Goal: Complete Application Form: Complete application form

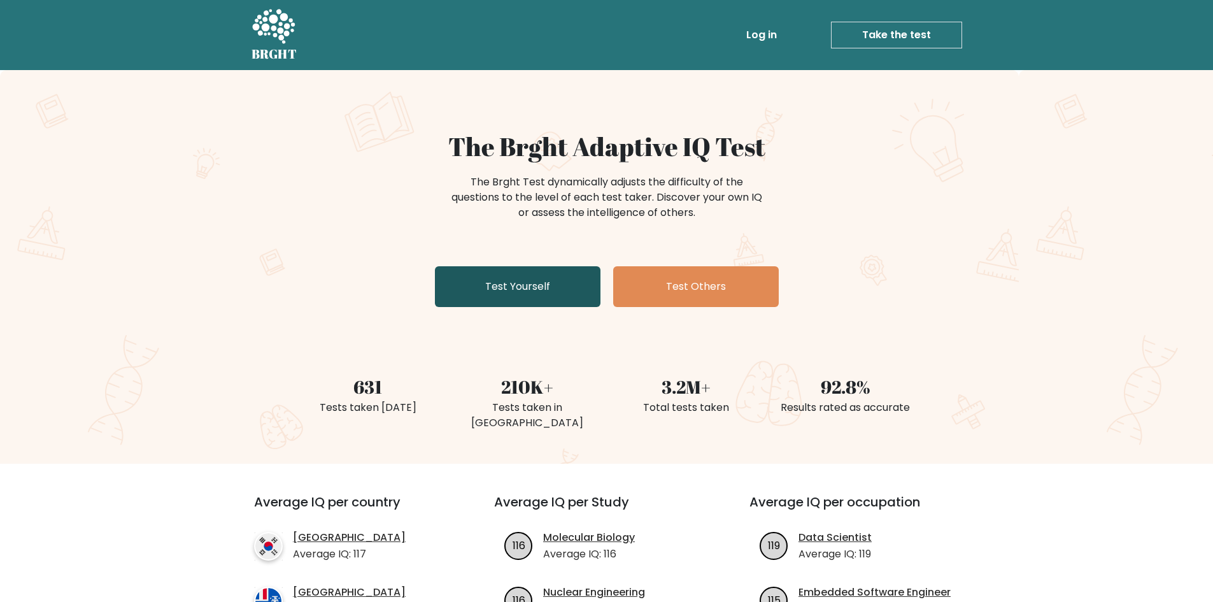
click at [533, 285] on link "Test Yourself" at bounding box center [518, 286] width 166 height 41
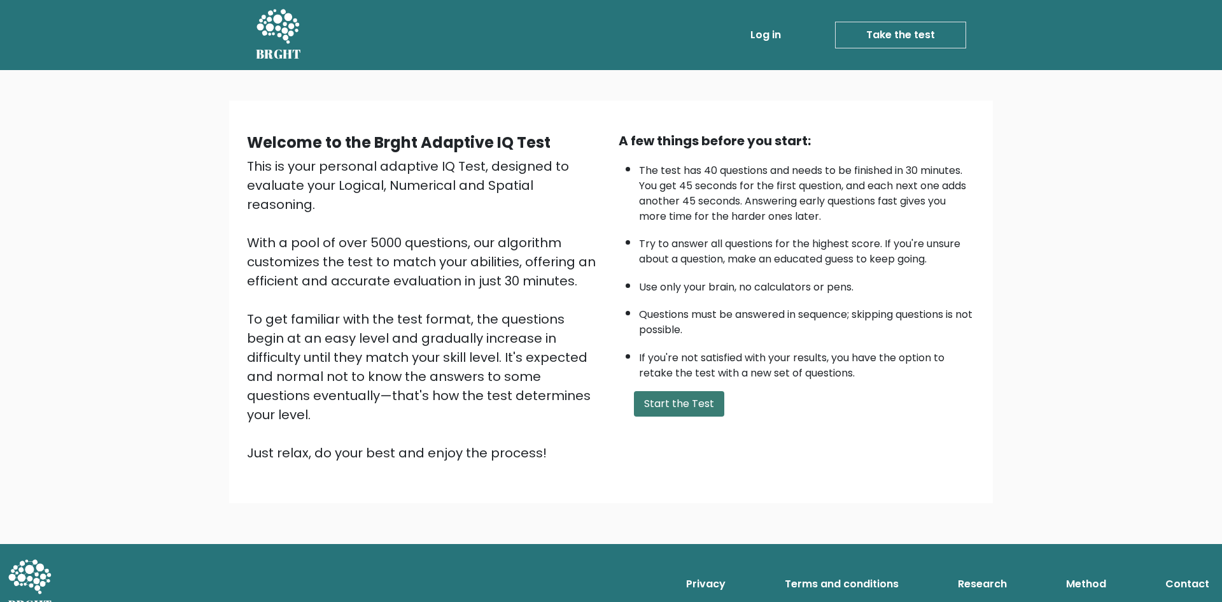
click at [686, 397] on button "Start the Test" at bounding box center [679, 403] width 90 height 25
click at [920, 30] on link "Take the test" at bounding box center [900, 35] width 131 height 27
click at [686, 400] on button "Start the Test" at bounding box center [679, 403] width 90 height 25
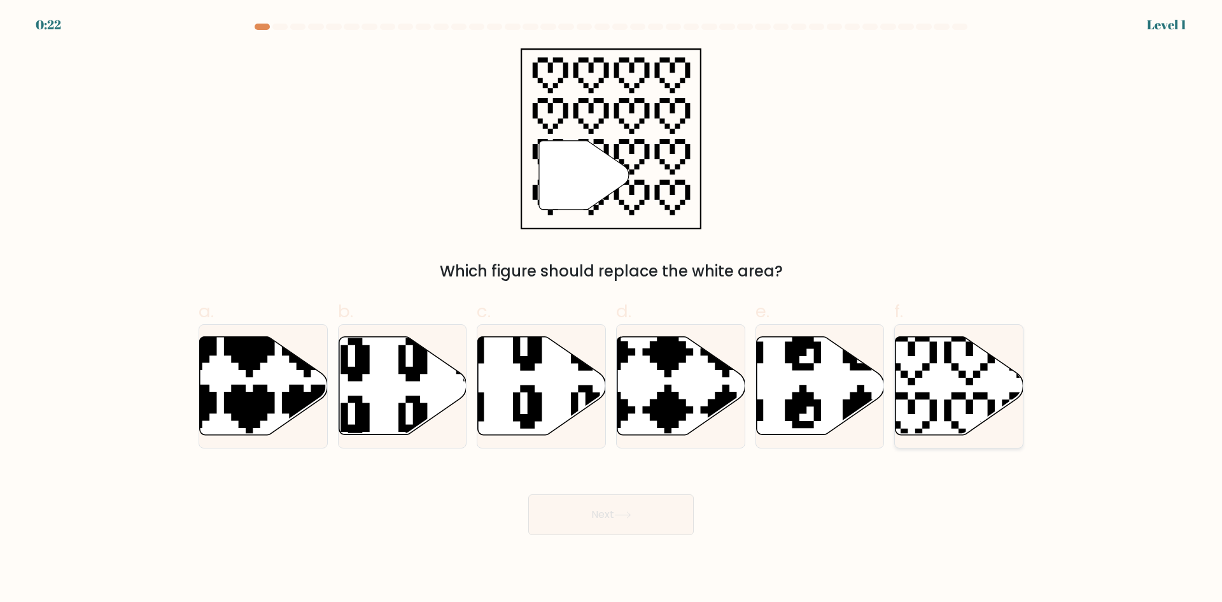
click at [933, 363] on icon at bounding box center [960, 386] width 128 height 98
click at [612, 309] on input "f." at bounding box center [611, 305] width 1 height 8
radio input "true"
click at [646, 521] on button "Next" at bounding box center [611, 514] width 166 height 41
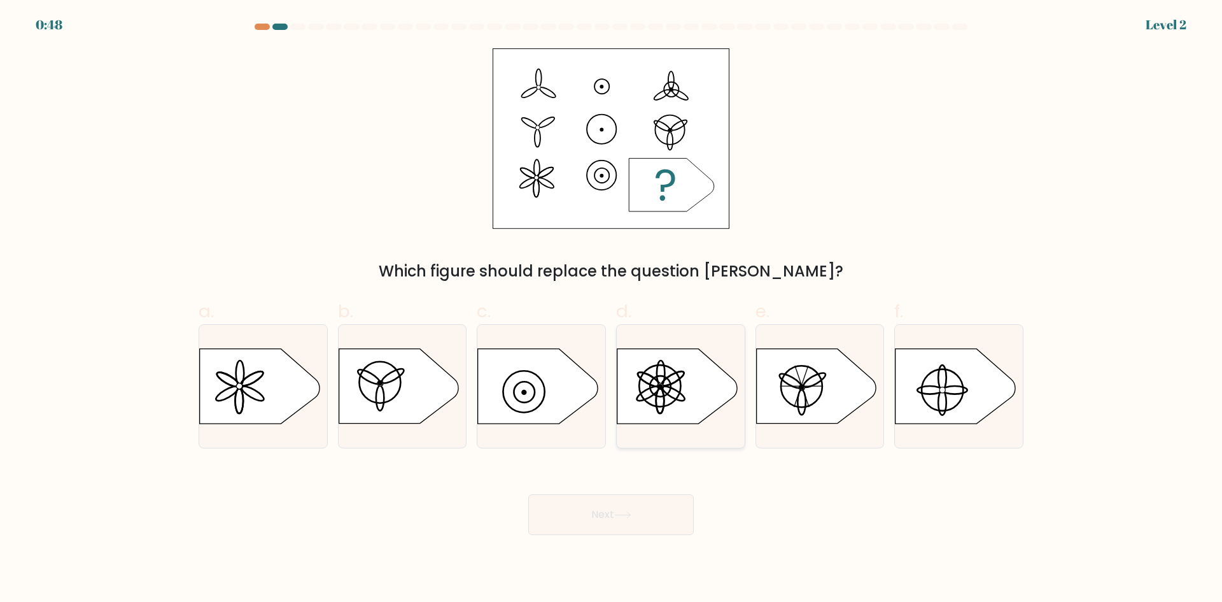
click at [677, 391] on ellipse at bounding box center [673, 393] width 25 height 20
click at [612, 309] on input "d." at bounding box center [611, 305] width 1 height 8
radio input "true"
click at [605, 518] on button "Next" at bounding box center [611, 514] width 166 height 41
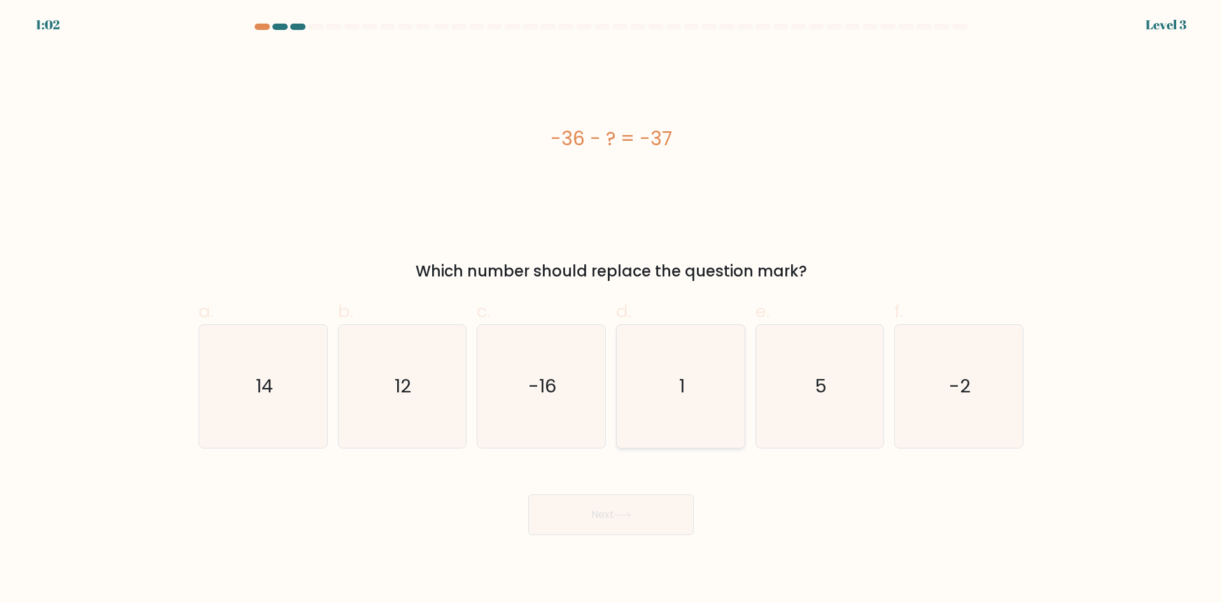
click at [667, 391] on icon "1" at bounding box center [680, 386] width 123 height 123
click at [612, 309] on input "d. 1" at bounding box center [611, 305] width 1 height 8
radio input "true"
click at [652, 511] on button "Next" at bounding box center [611, 514] width 166 height 41
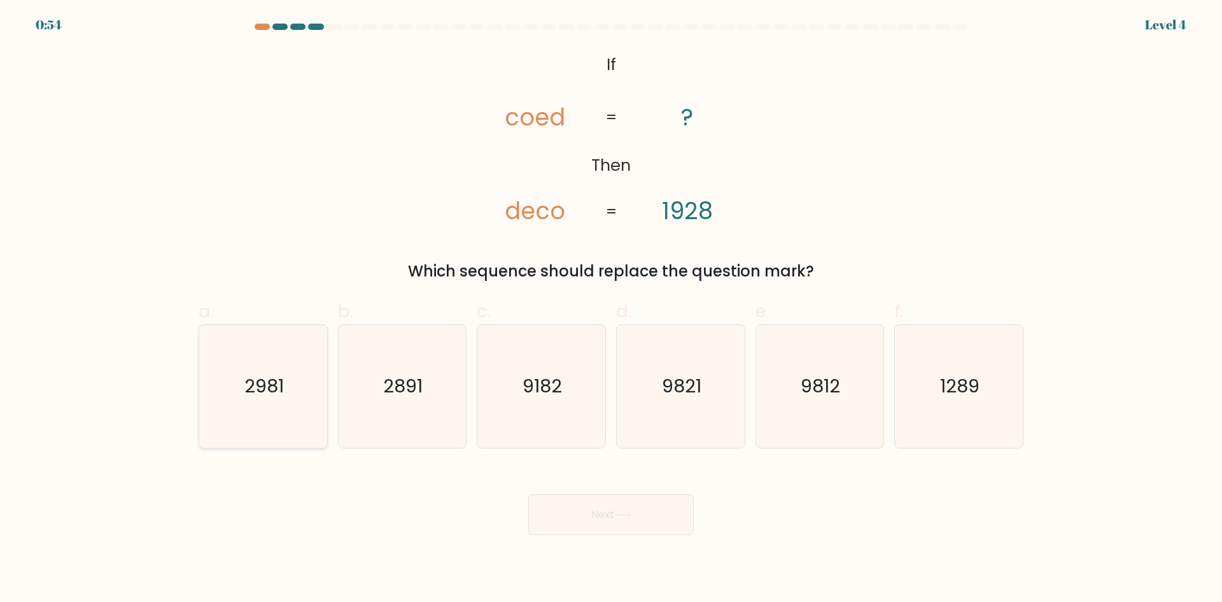
click at [289, 406] on icon "2981" at bounding box center [263, 386] width 123 height 123
click at [611, 309] on input "a. 2981" at bounding box center [611, 305] width 1 height 8
radio input "true"
click at [640, 512] on button "Next" at bounding box center [611, 514] width 166 height 41
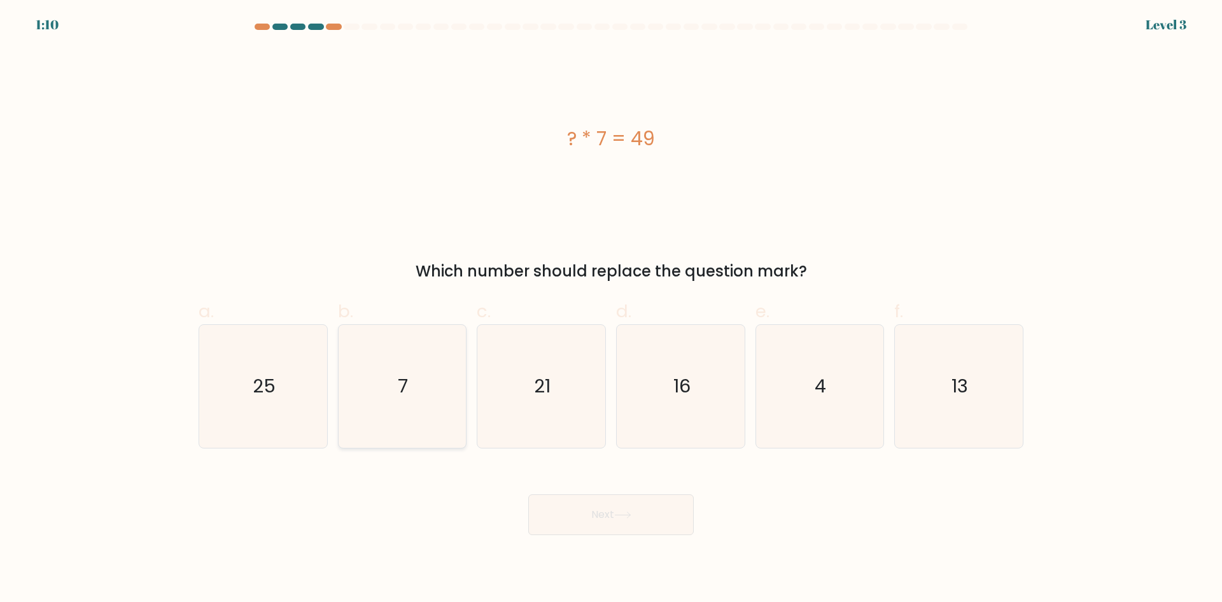
click at [455, 408] on icon "7" at bounding box center [402, 386] width 123 height 123
click at [611, 309] on input "b. 7" at bounding box center [611, 305] width 1 height 8
radio input "true"
click at [657, 506] on button "Next" at bounding box center [611, 514] width 166 height 41
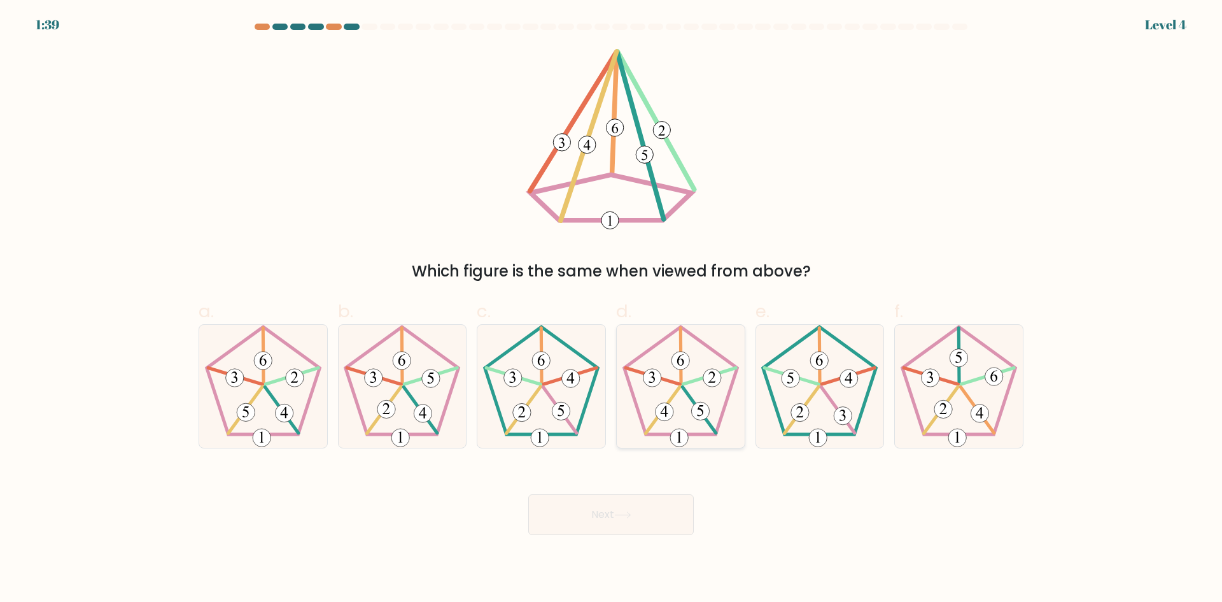
click at [684, 381] on icon at bounding box center [680, 386] width 123 height 123
click at [612, 309] on input "d." at bounding box center [611, 305] width 1 height 8
radio input "true"
click at [665, 506] on button "Next" at bounding box center [611, 514] width 166 height 41
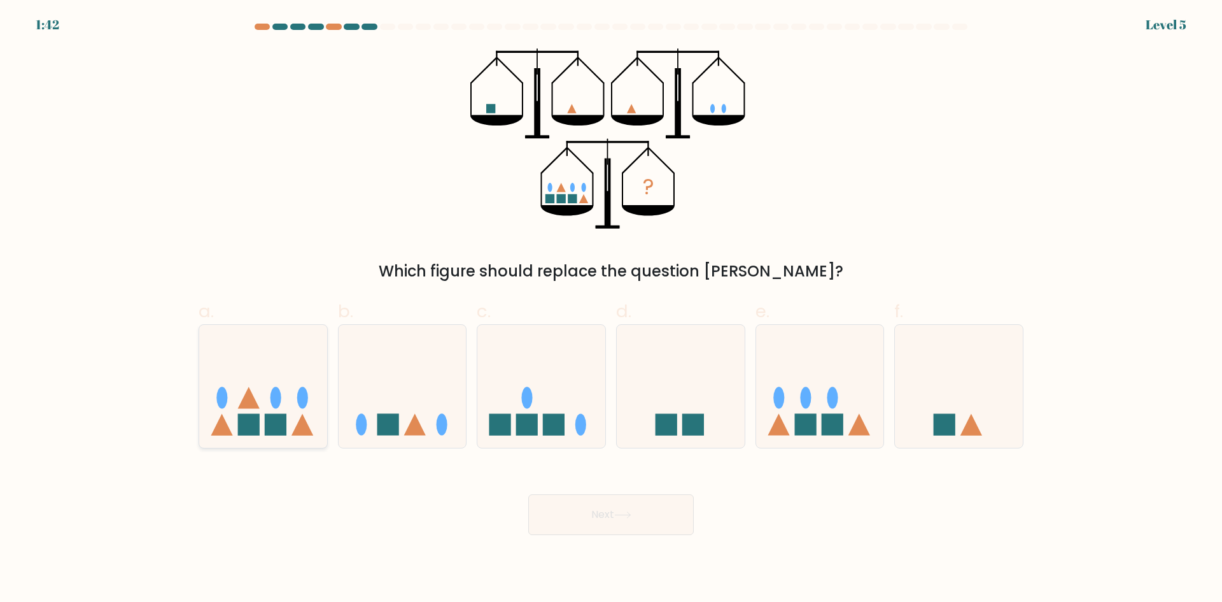
click at [281, 402] on ellipse at bounding box center [276, 398] width 11 height 22
click at [611, 309] on input "a." at bounding box center [611, 305] width 1 height 8
radio input "true"
click at [646, 518] on button "Next" at bounding box center [611, 514] width 166 height 41
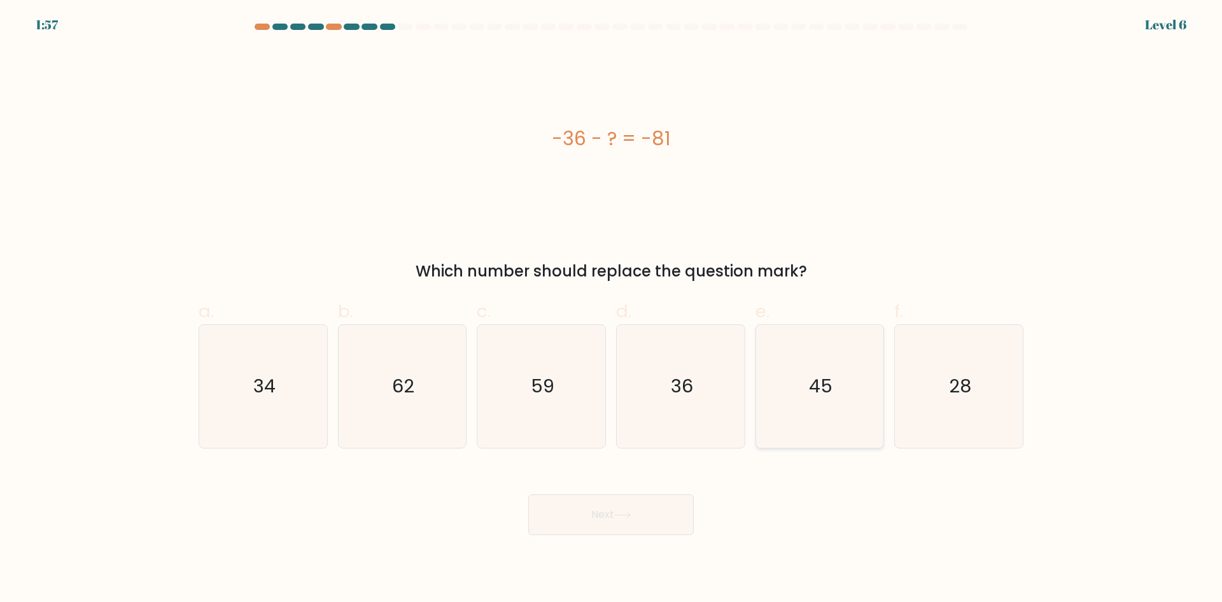
click at [801, 395] on icon "45" at bounding box center [819, 386] width 123 height 123
click at [612, 309] on input "e. 45" at bounding box center [611, 305] width 1 height 8
radio input "true"
click at [581, 502] on button "Next" at bounding box center [611, 514] width 166 height 41
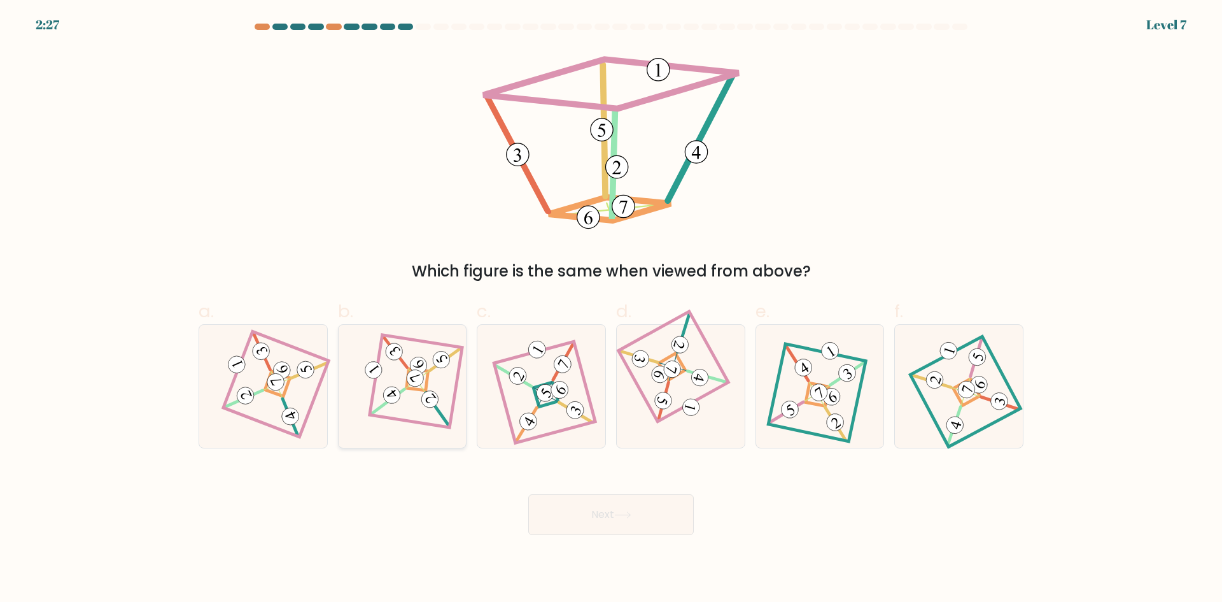
click at [425, 393] on 883 at bounding box center [430, 400] width 24 height 24
click at [611, 309] on input "b." at bounding box center [611, 305] width 1 height 8
radio input "true"
click at [662, 507] on button "Next" at bounding box center [611, 514] width 166 height 41
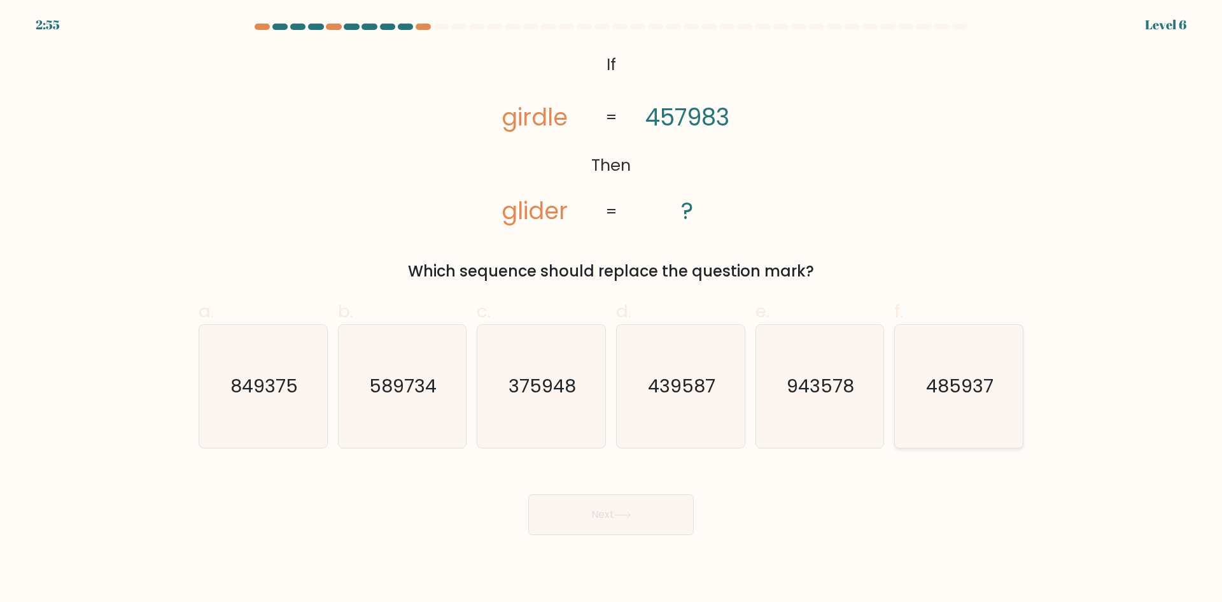
click at [954, 392] on text "485937" at bounding box center [960, 385] width 67 height 25
click at [612, 309] on input "f. 485937" at bounding box center [611, 305] width 1 height 8
radio input "true"
click at [680, 518] on button "Next" at bounding box center [611, 514] width 166 height 41
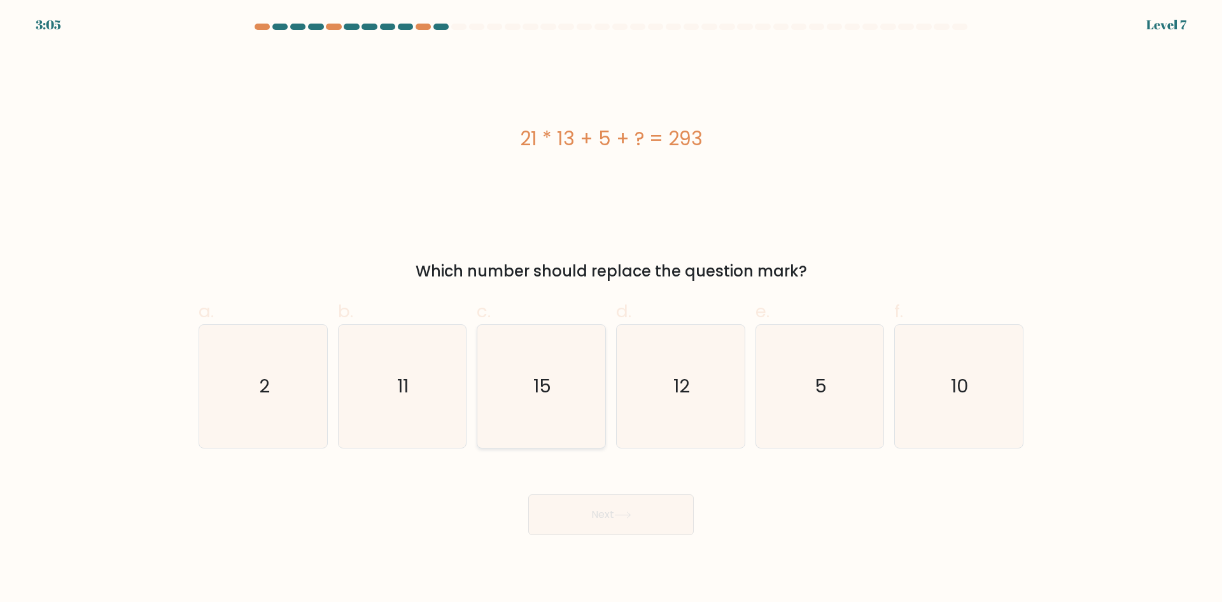
click at [524, 379] on icon "15" at bounding box center [541, 386] width 123 height 123
click at [611, 309] on input "c. 15" at bounding box center [611, 305] width 1 height 8
radio input "true"
click at [664, 513] on button "Next" at bounding box center [611, 514] width 166 height 41
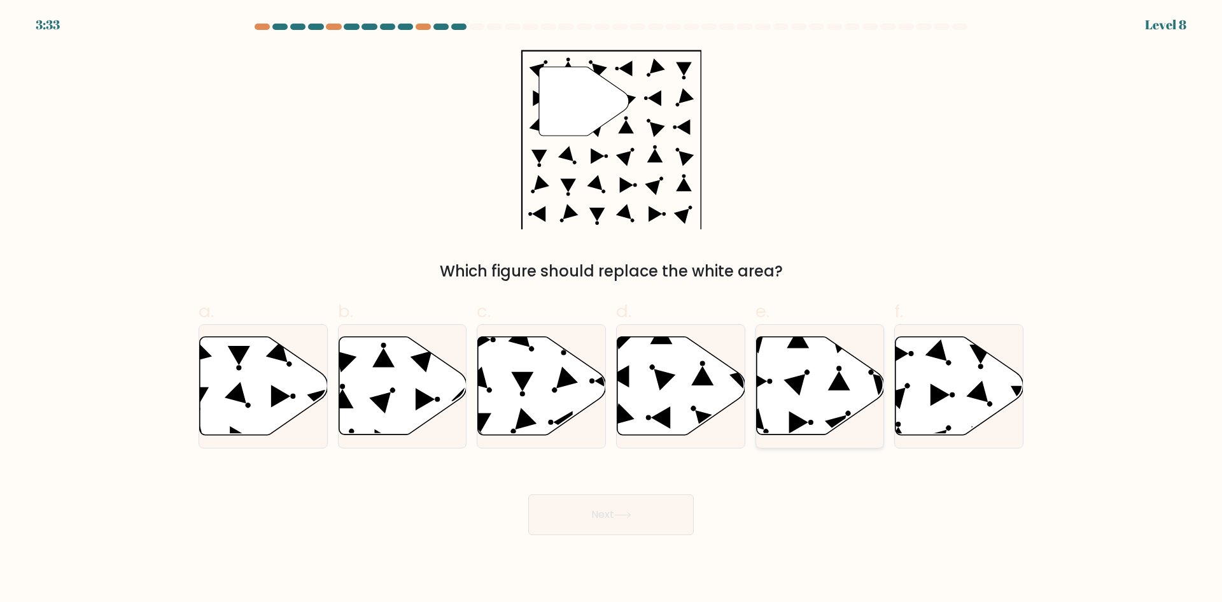
click at [819, 379] on icon at bounding box center [820, 386] width 128 height 98
click at [612, 309] on input "e." at bounding box center [611, 305] width 1 height 8
radio input "true"
click at [667, 530] on button "Next" at bounding box center [611, 514] width 166 height 41
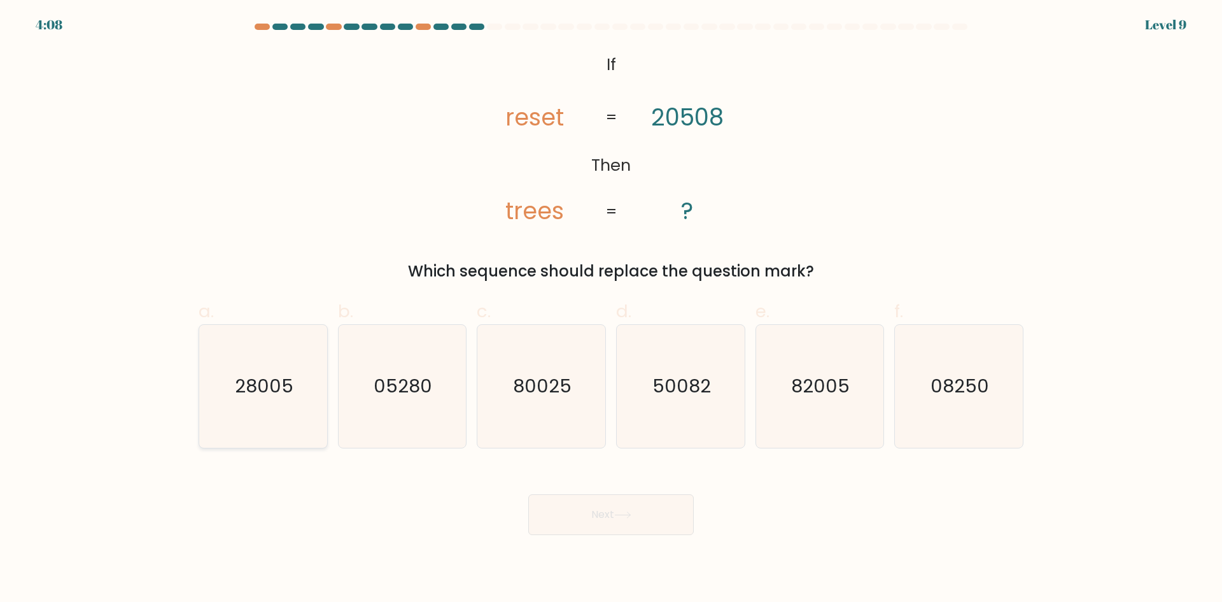
click at [290, 404] on icon "28005" at bounding box center [263, 386] width 123 height 123
click at [611, 309] on input "a. 28005" at bounding box center [611, 305] width 1 height 8
radio input "true"
click at [829, 410] on icon "82005" at bounding box center [819, 386] width 123 height 123
click at [612, 309] on input "e. 82005" at bounding box center [611, 305] width 1 height 8
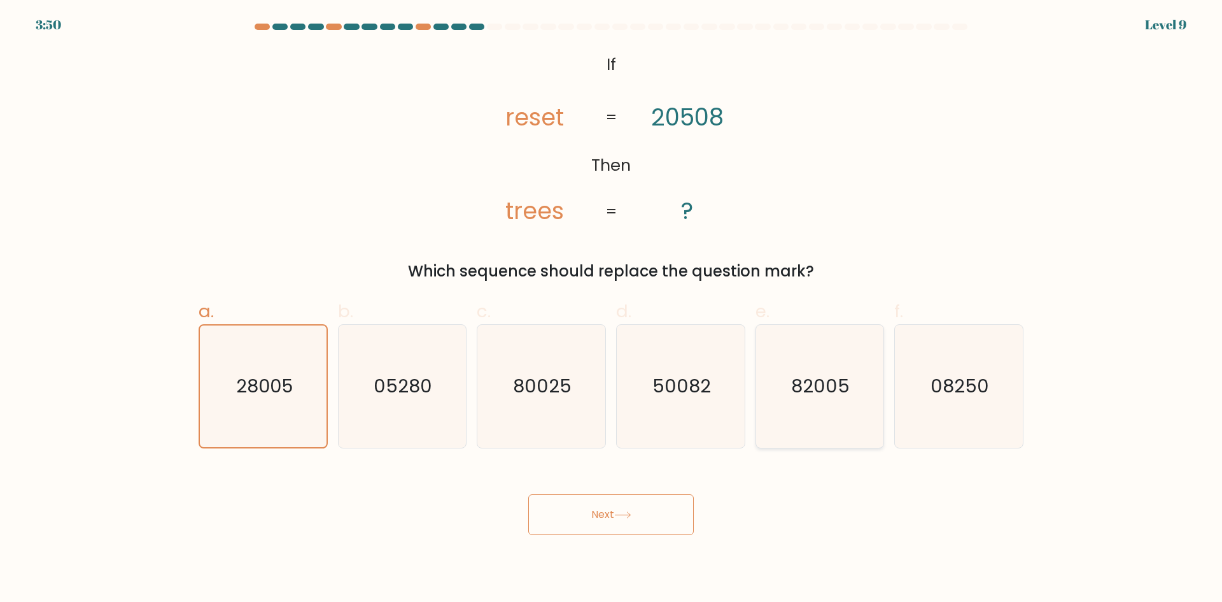
radio input "true"
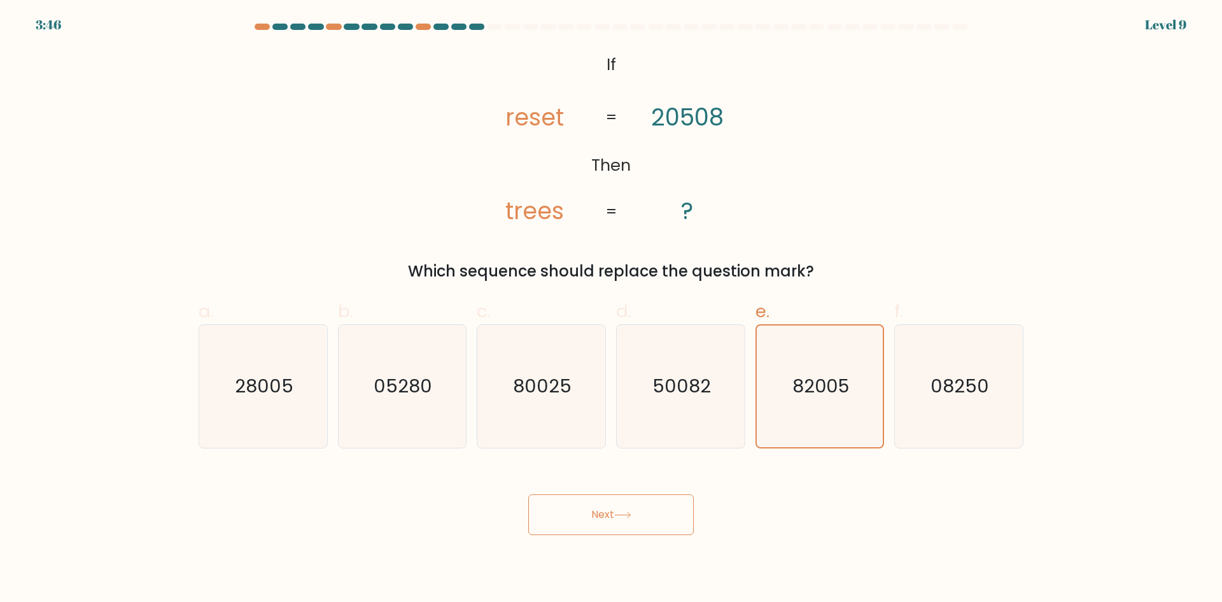
click at [635, 504] on button "Next" at bounding box center [611, 514] width 166 height 41
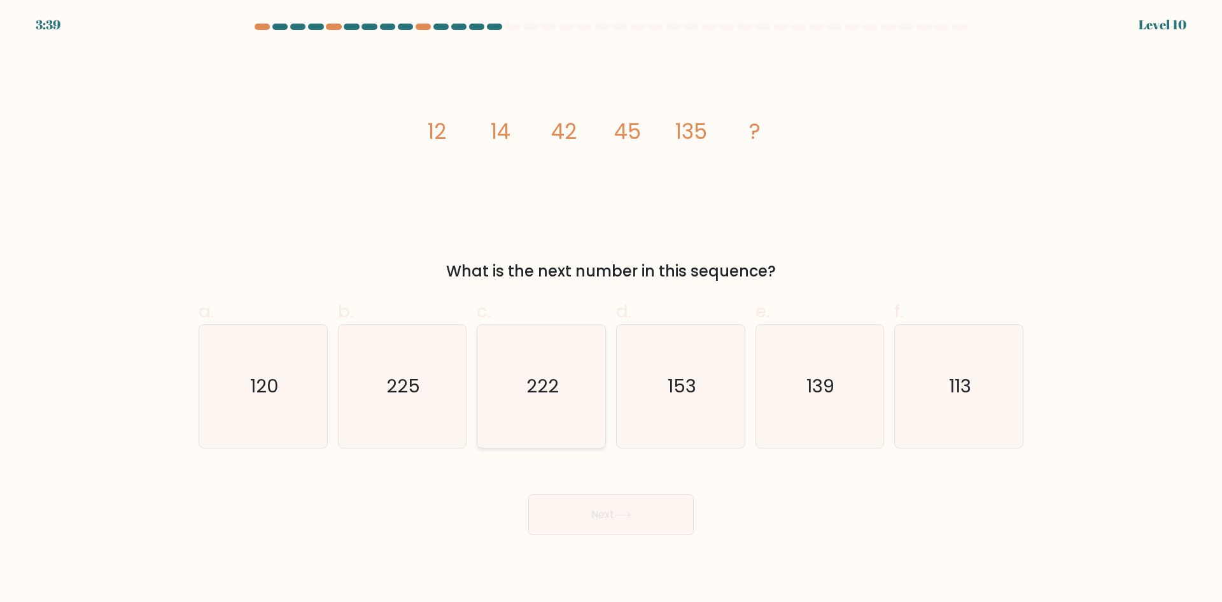
click at [521, 375] on icon "222" at bounding box center [541, 386] width 123 height 123
click at [611, 309] on input "c. 222" at bounding box center [611, 305] width 1 height 8
radio input "true"
click at [639, 512] on button "Next" at bounding box center [611, 514] width 166 height 41
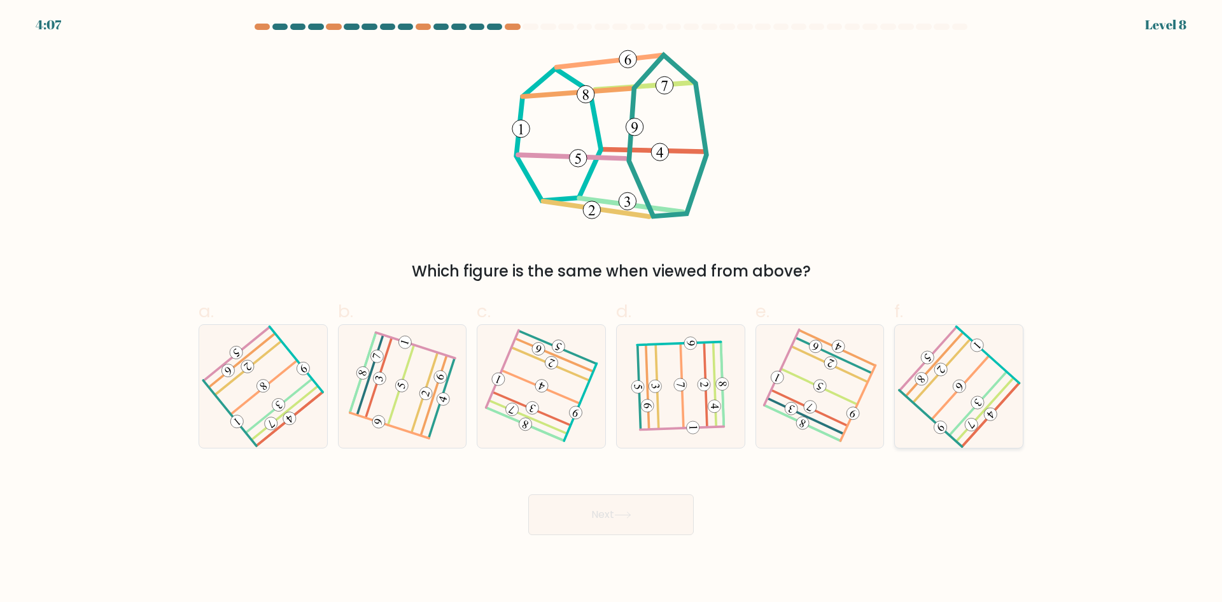
click at [927, 400] on icon at bounding box center [959, 386] width 98 height 98
click at [612, 309] on input "f." at bounding box center [611, 305] width 1 height 8
radio input "true"
click at [642, 522] on button "Next" at bounding box center [611, 514] width 166 height 41
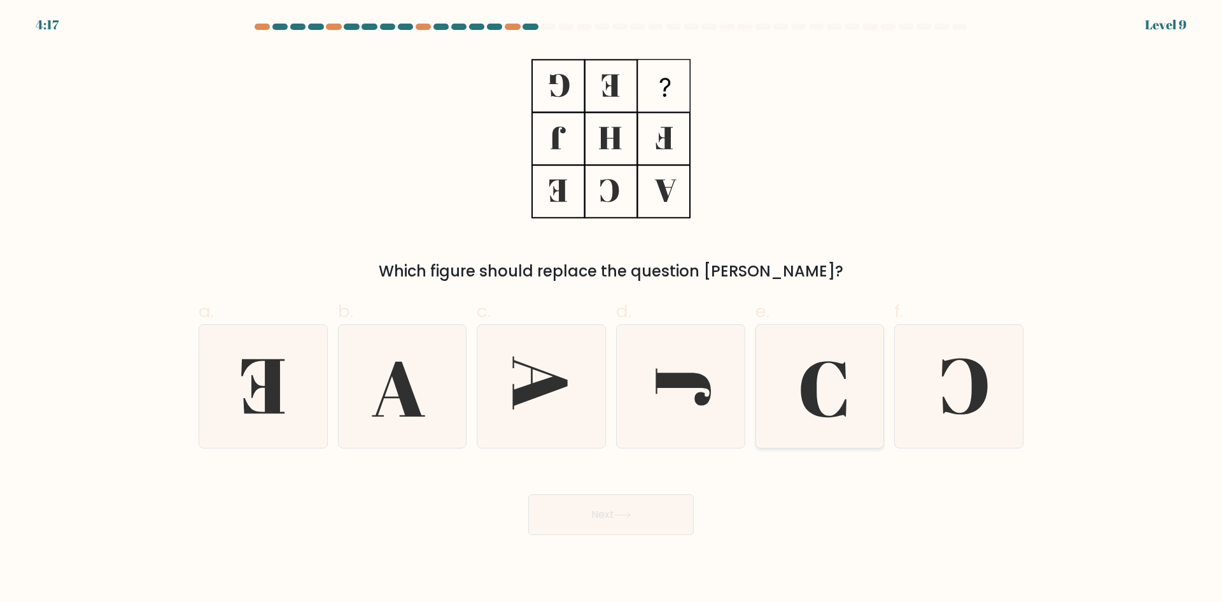
click at [824, 407] on icon at bounding box center [819, 386] width 123 height 123
click at [612, 309] on input "e." at bounding box center [611, 305] width 1 height 8
radio input "true"
click at [951, 389] on icon at bounding box center [959, 386] width 123 height 123
click at [612, 309] on input "f." at bounding box center [611, 305] width 1 height 8
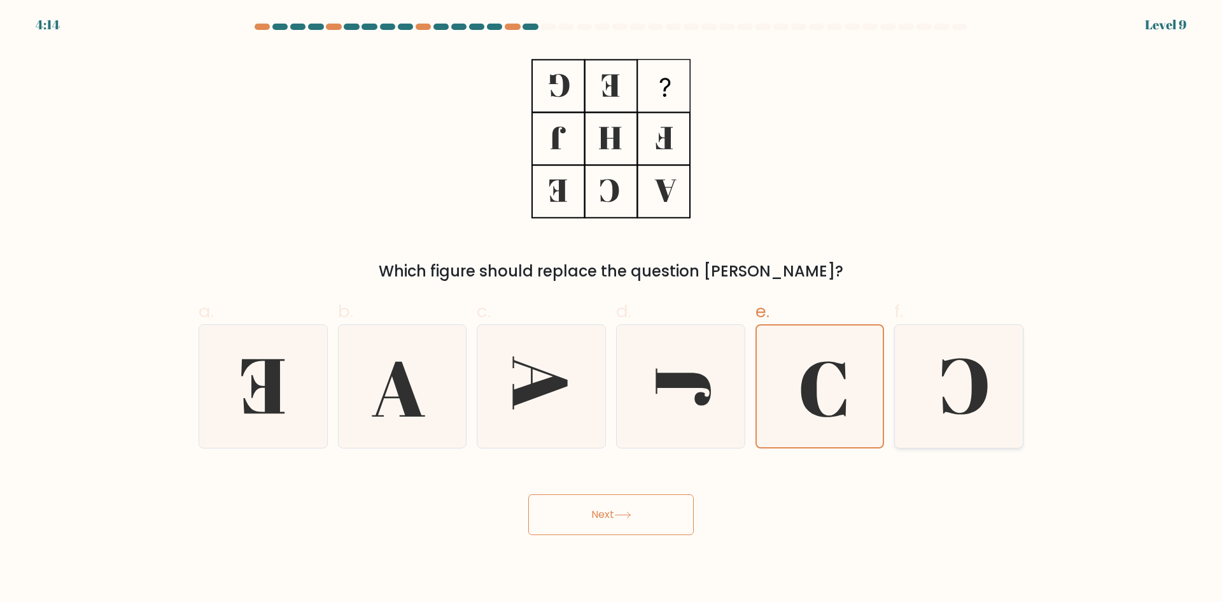
radio input "true"
click at [595, 516] on button "Next" at bounding box center [611, 514] width 166 height 41
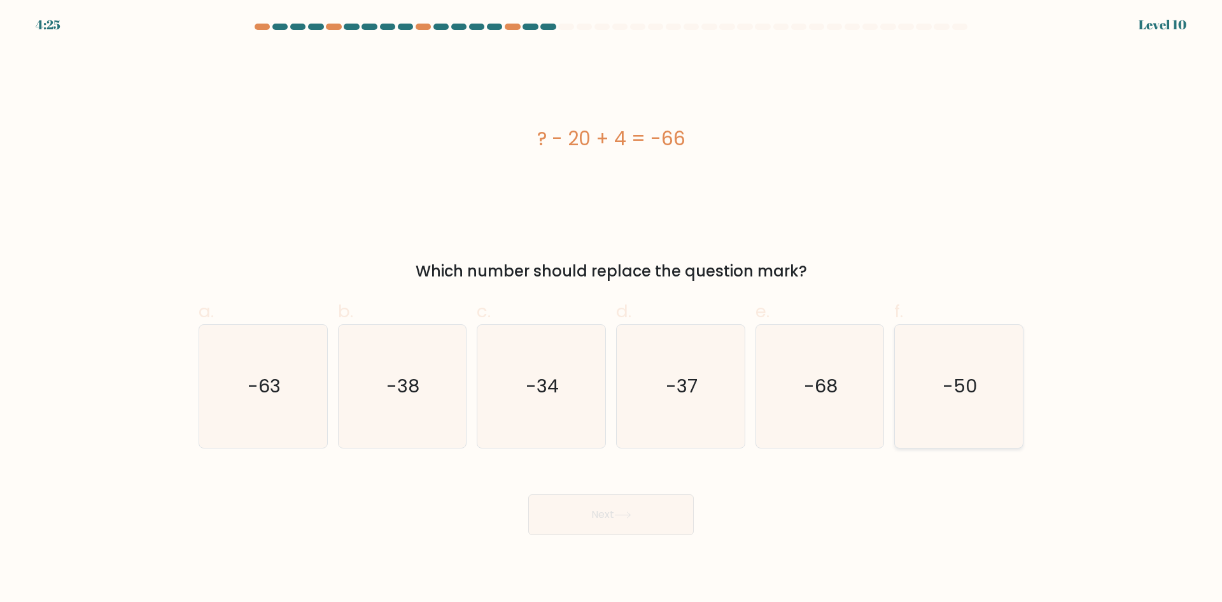
click at [943, 399] on icon "-50" at bounding box center [959, 386] width 123 height 123
click at [612, 309] on input "f. -50" at bounding box center [611, 305] width 1 height 8
radio input "true"
click at [651, 516] on button "Next" at bounding box center [611, 514] width 166 height 41
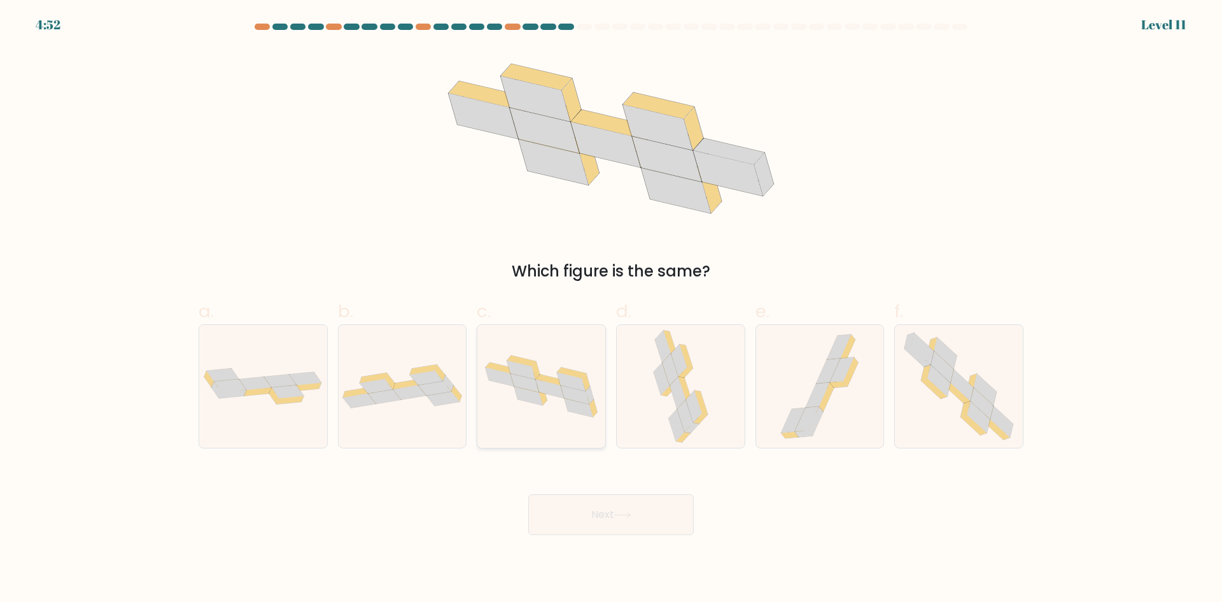
click at [558, 400] on icon at bounding box center [541, 386] width 128 height 74
click at [611, 309] on input "c." at bounding box center [611, 305] width 1 height 8
radio input "true"
click at [597, 521] on button "Next" at bounding box center [611, 514] width 166 height 41
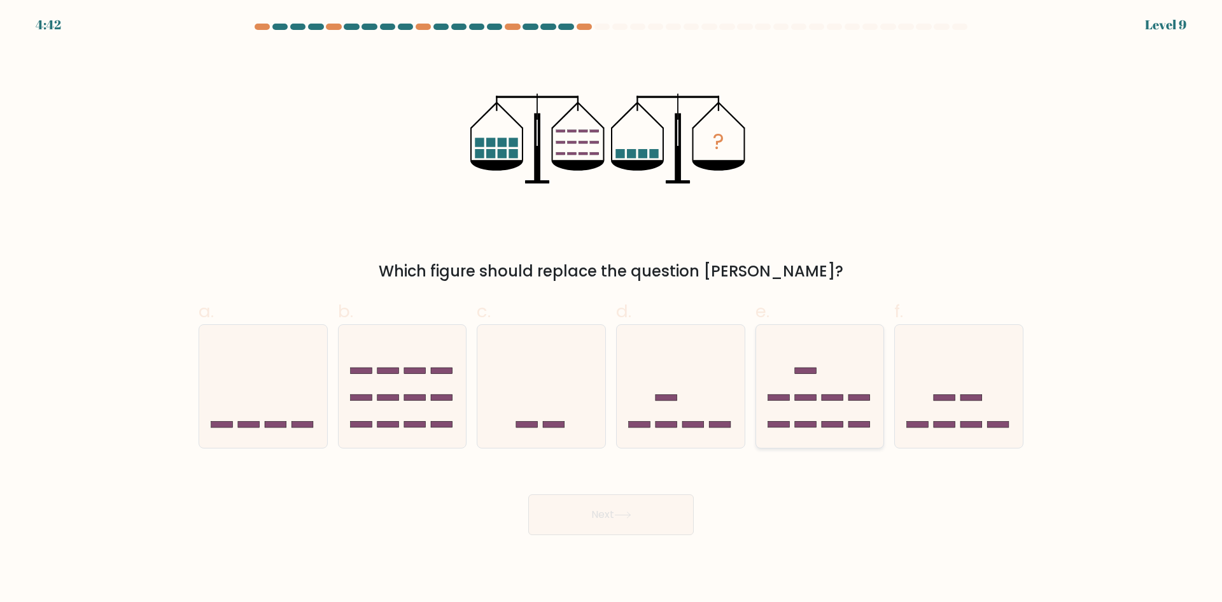
click at [817, 387] on icon at bounding box center [820, 386] width 128 height 106
click at [612, 309] on input "e." at bounding box center [611, 305] width 1 height 8
radio input "true"
click at [676, 393] on icon at bounding box center [681, 386] width 128 height 106
click at [612, 309] on input "d." at bounding box center [611, 305] width 1 height 8
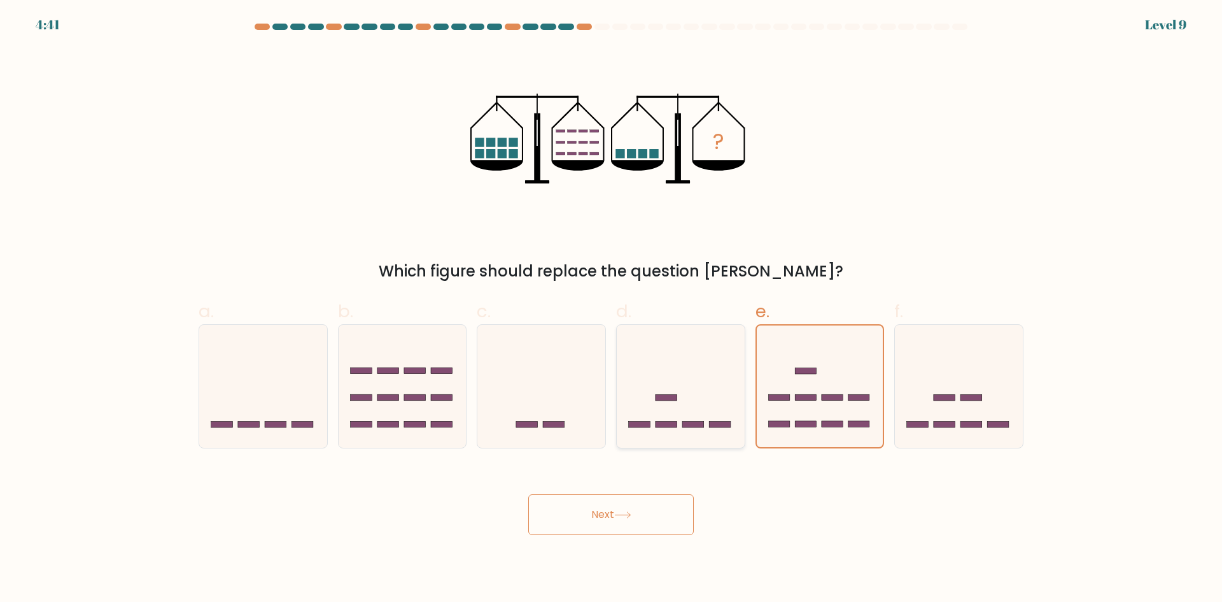
radio input "true"
click at [616, 512] on button "Next" at bounding box center [611, 514] width 166 height 41
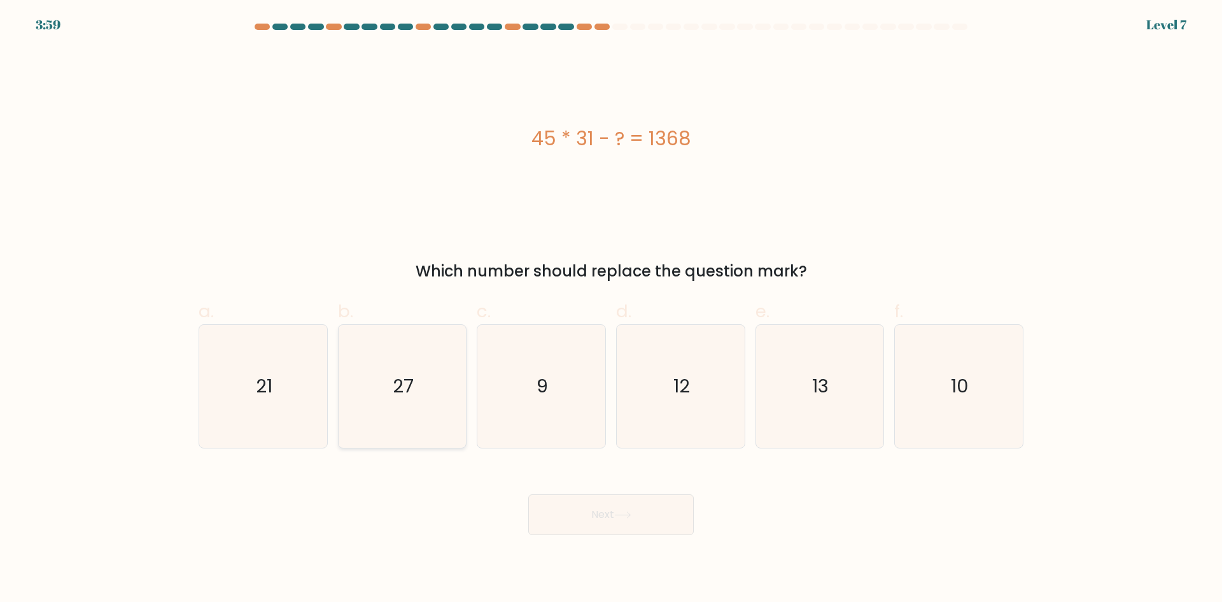
click at [421, 395] on icon "27" at bounding box center [402, 386] width 123 height 123
click at [611, 309] on input "b. 27" at bounding box center [611, 305] width 1 height 8
radio input "true"
click at [654, 509] on button "Next" at bounding box center [611, 514] width 166 height 41
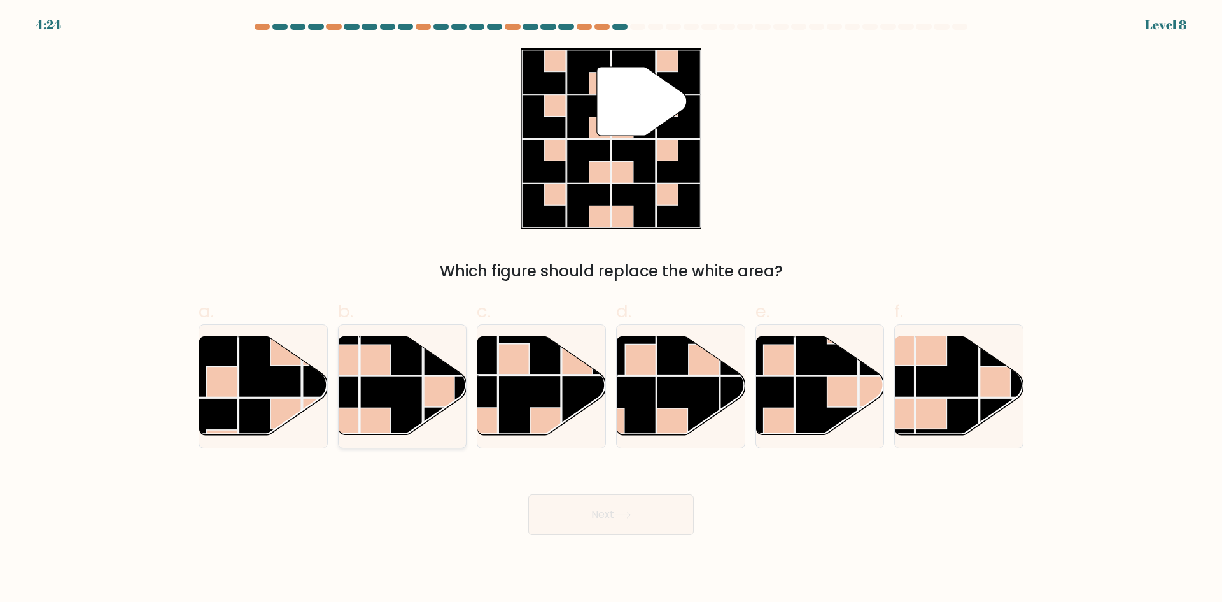
click at [416, 378] on rect at bounding box center [391, 407] width 62 height 62
click at [611, 309] on input "b." at bounding box center [611, 305] width 1 height 8
radio input "true"
click at [654, 509] on button "Next" at bounding box center [611, 514] width 166 height 41
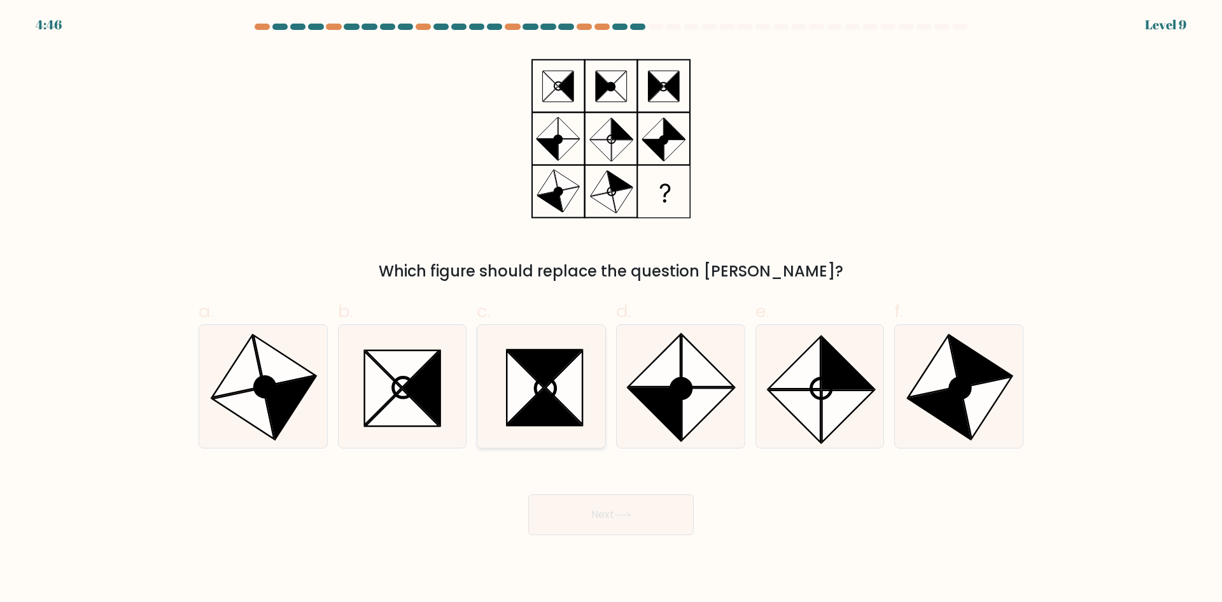
click at [557, 407] on icon at bounding box center [544, 406] width 73 height 37
click at [611, 309] on input "c." at bounding box center [611, 305] width 1 height 8
radio input "true"
click at [617, 517] on button "Next" at bounding box center [611, 514] width 166 height 41
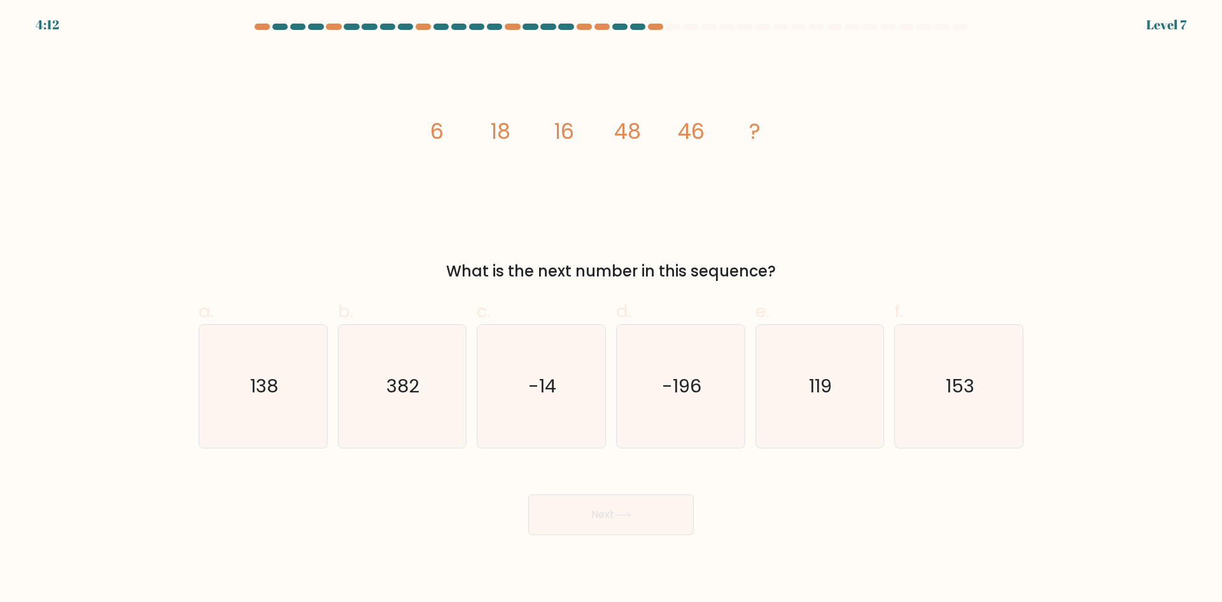
drag, startPoint x: 805, startPoint y: 385, endPoint x: 763, endPoint y: 456, distance: 82.8
click at [803, 388] on icon "119" at bounding box center [819, 386] width 123 height 123
click at [612, 309] on input "e. 119" at bounding box center [611, 305] width 1 height 8
radio input "true"
click at [628, 504] on button "Next" at bounding box center [611, 514] width 166 height 41
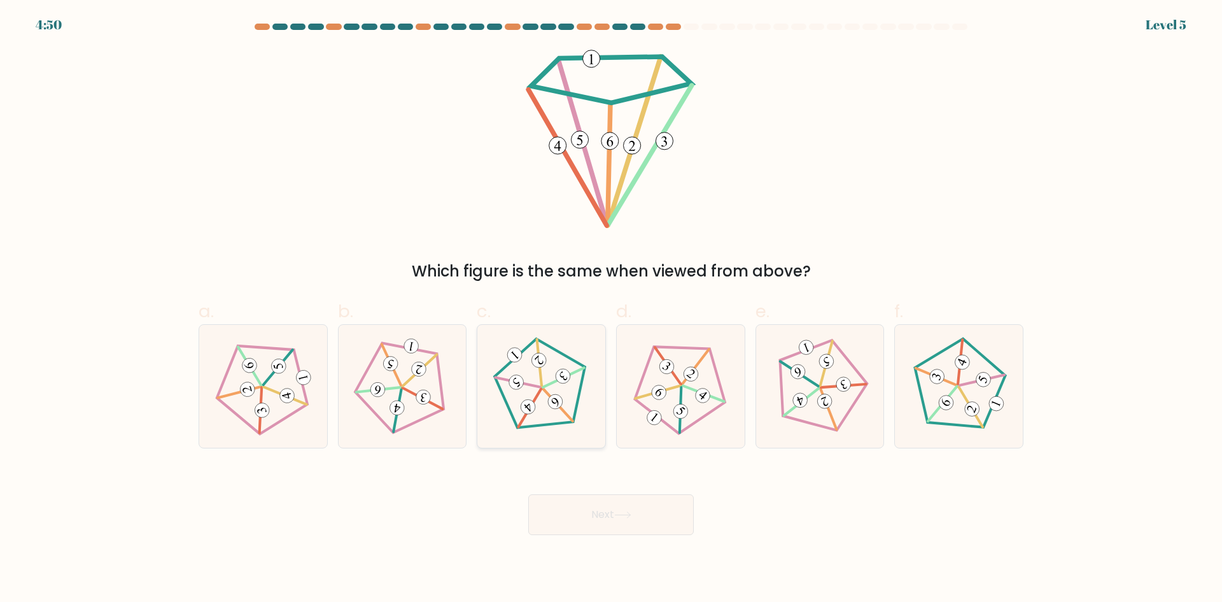
click at [555, 399] on icon at bounding box center [556, 402] width 10 height 10
click at [611, 309] on input "c." at bounding box center [611, 305] width 1 height 8
radio input "true"
click at [595, 510] on button "Next" at bounding box center [611, 514] width 166 height 41
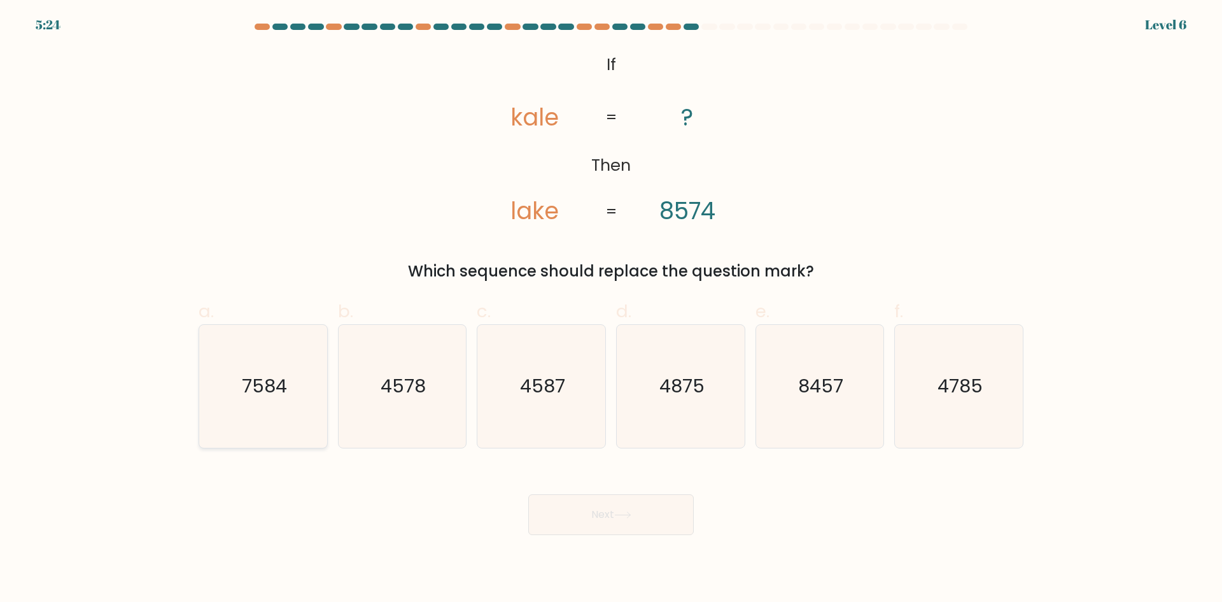
click at [240, 396] on icon "7584" at bounding box center [263, 386] width 123 height 123
click at [611, 309] on input "a. 7584" at bounding box center [611, 305] width 1 height 8
radio input "true"
click at [597, 502] on button "Next" at bounding box center [611, 514] width 166 height 41
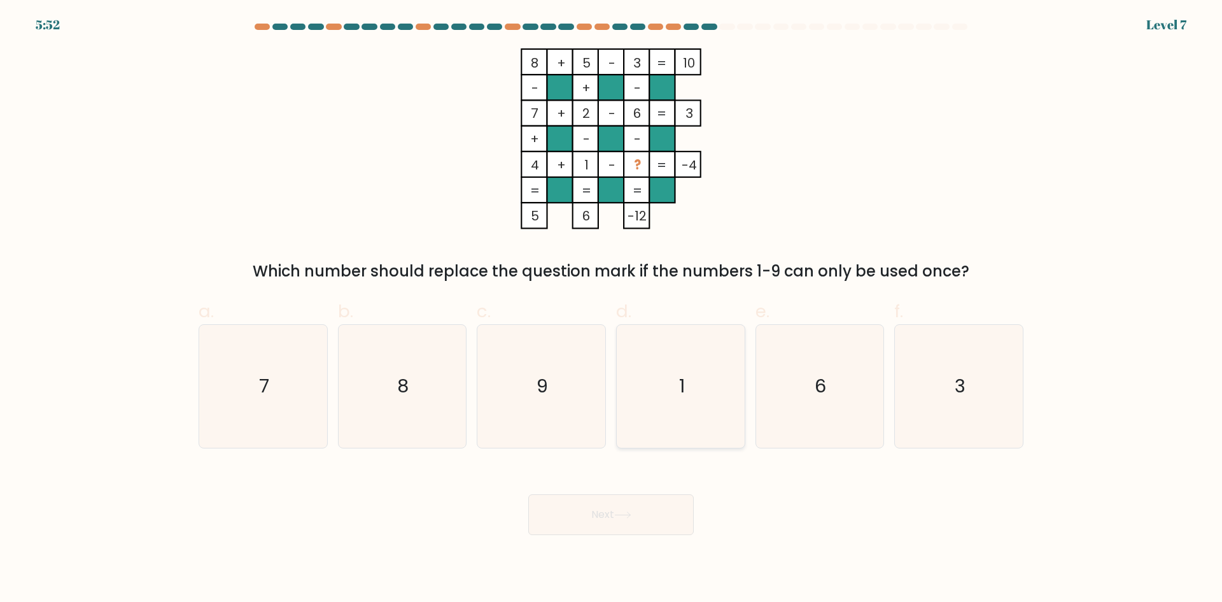
click at [708, 423] on icon "1" at bounding box center [680, 386] width 123 height 123
click at [612, 309] on input "d. 1" at bounding box center [611, 305] width 1 height 8
radio input "true"
click at [640, 507] on button "Next" at bounding box center [611, 514] width 166 height 41
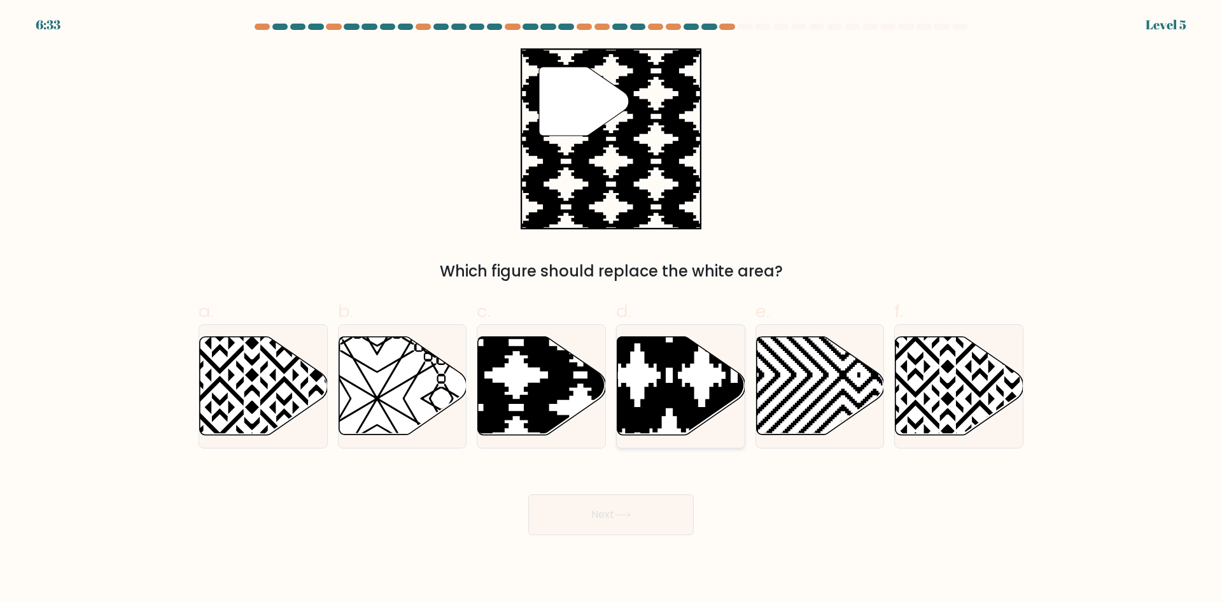
click at [666, 423] on icon at bounding box center [682, 386] width 128 height 98
click at [612, 309] on input "d." at bounding box center [611, 305] width 1 height 8
radio input "true"
drag, startPoint x: 631, startPoint y: 488, endPoint x: 629, endPoint y: 500, distance: 12.2
click at [630, 497] on div "Next" at bounding box center [611, 498] width 840 height 71
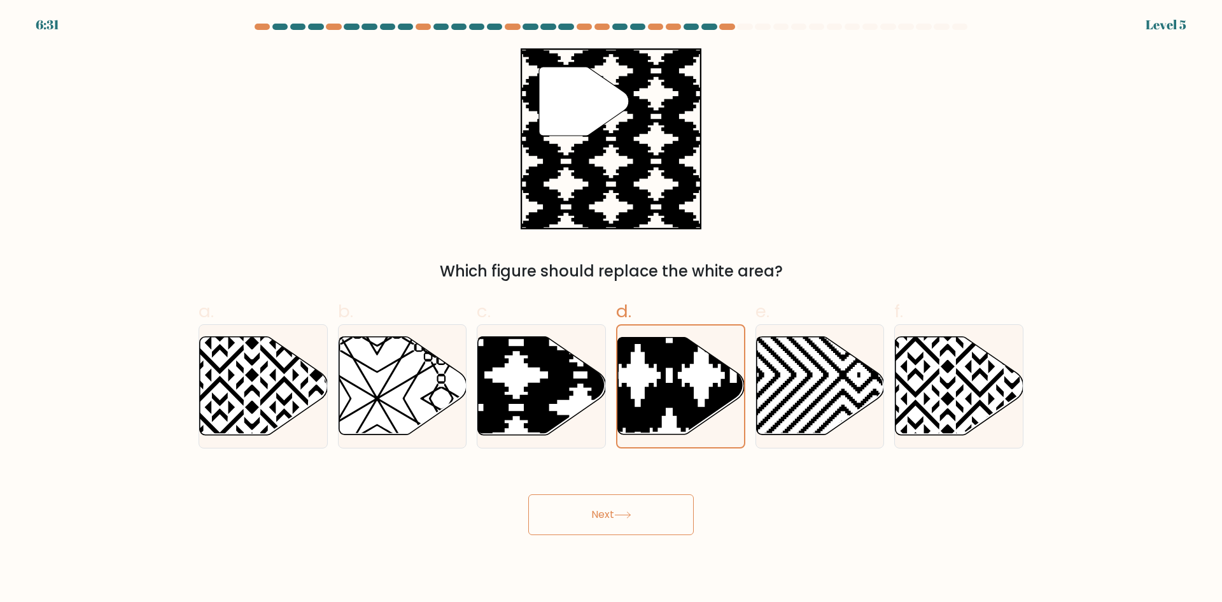
click at [629, 504] on button "Next" at bounding box center [611, 514] width 166 height 41
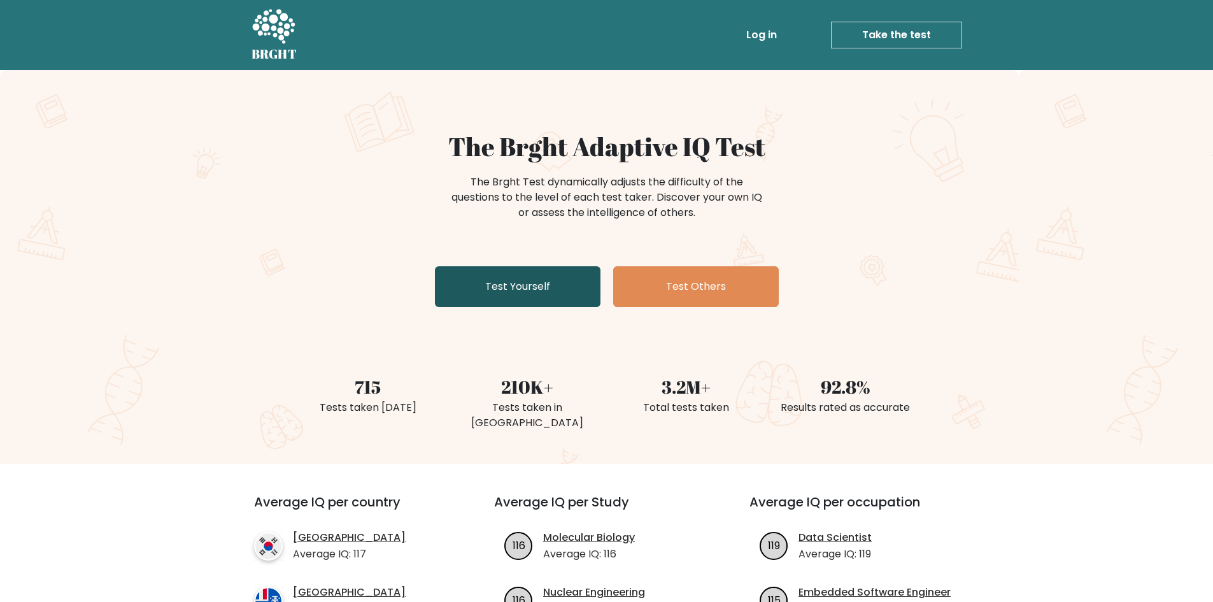
click at [525, 295] on link "Test Yourself" at bounding box center [518, 286] width 166 height 41
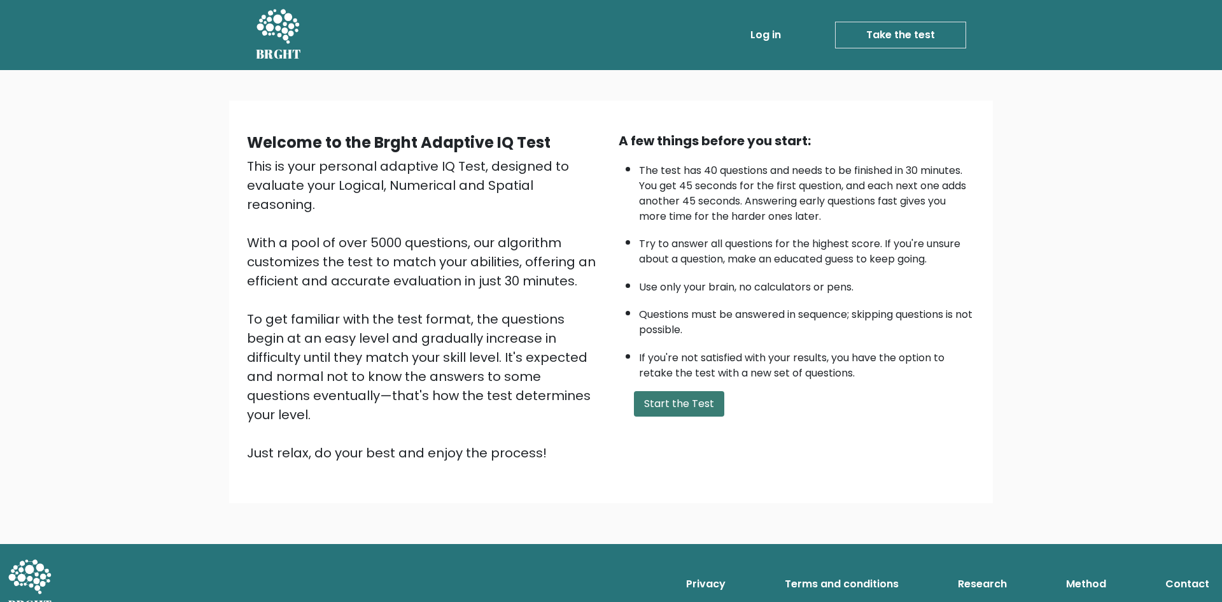
click at [677, 404] on button "Start the Test" at bounding box center [679, 403] width 90 height 25
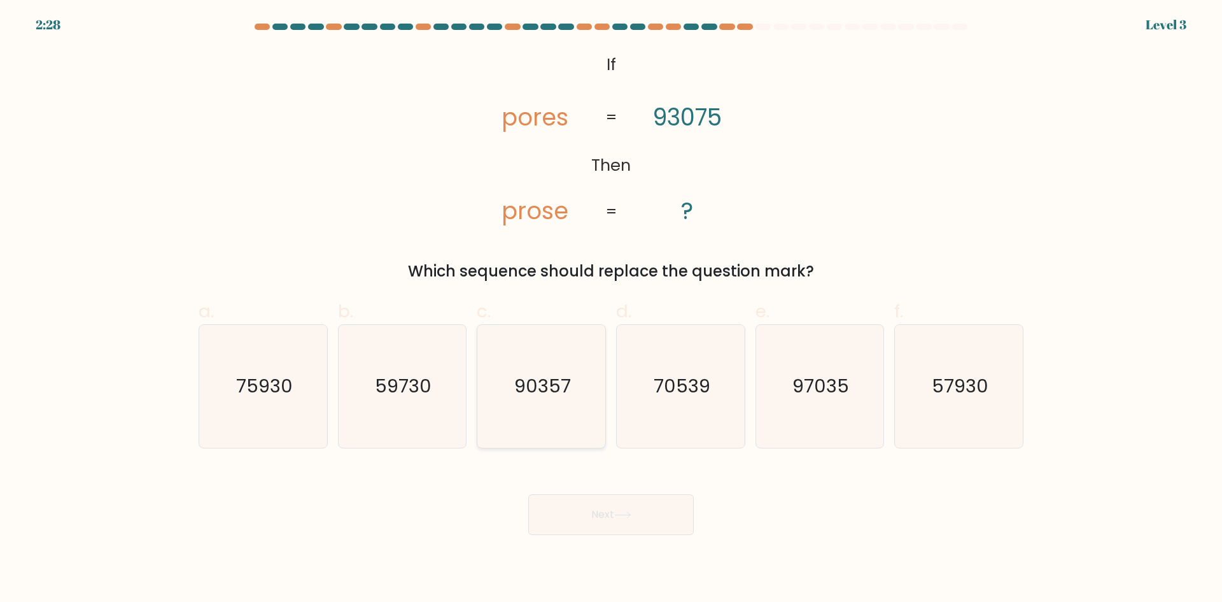
click at [553, 397] on text "90357" at bounding box center [542, 385] width 57 height 25
click at [611, 309] on input "c. 90357" at bounding box center [611, 305] width 1 height 8
radio input "true"
click at [647, 502] on button "Next" at bounding box center [611, 514] width 166 height 41
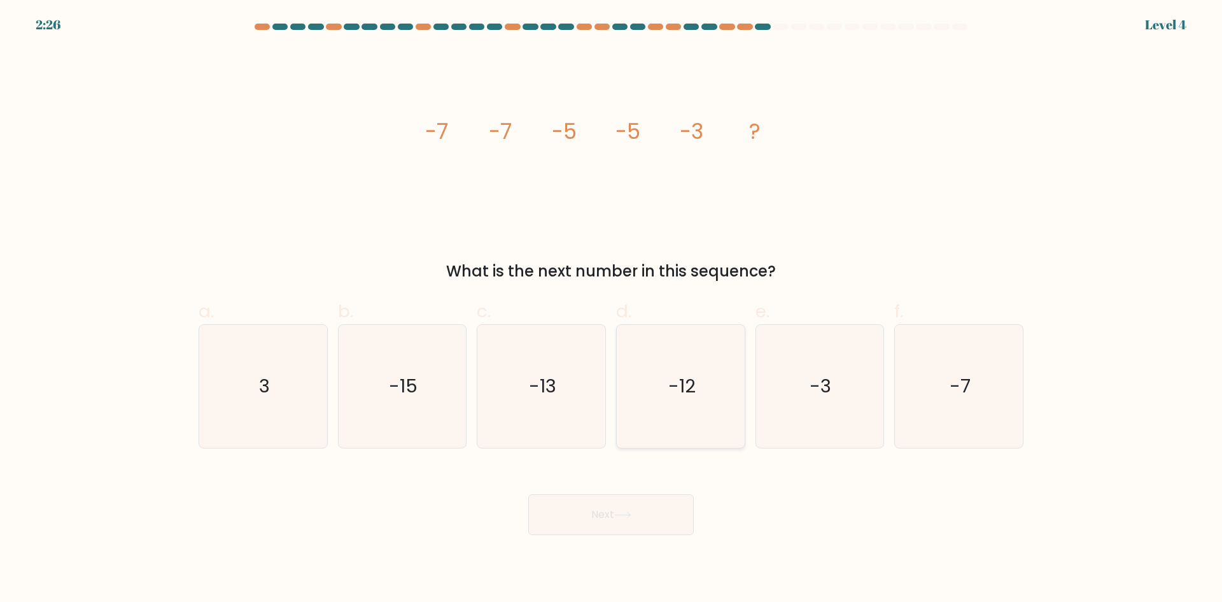
click at [672, 416] on icon "-12" at bounding box center [680, 386] width 123 height 123
click at [612, 309] on input "d. -12" at bounding box center [611, 305] width 1 height 8
radio input "true"
click at [643, 520] on button "Next" at bounding box center [611, 514] width 166 height 41
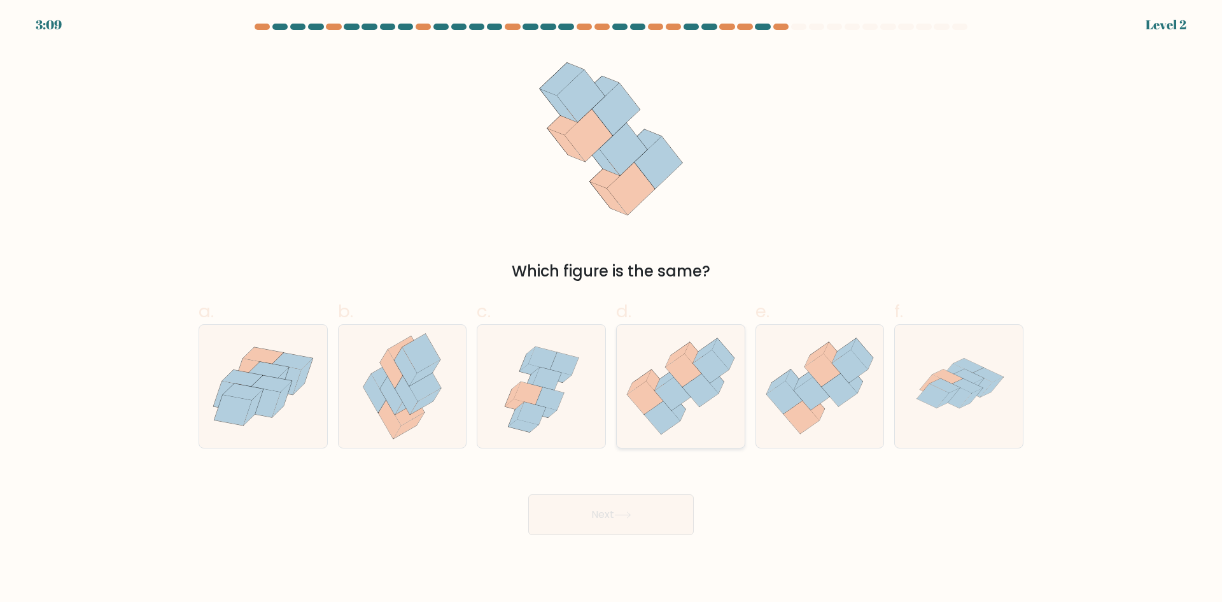
click at [703, 389] on icon at bounding box center [700, 390] width 36 height 33
click at [612, 309] on input "d." at bounding box center [611, 305] width 1 height 8
radio input "true"
click at [655, 528] on button "Next" at bounding box center [611, 514] width 166 height 41
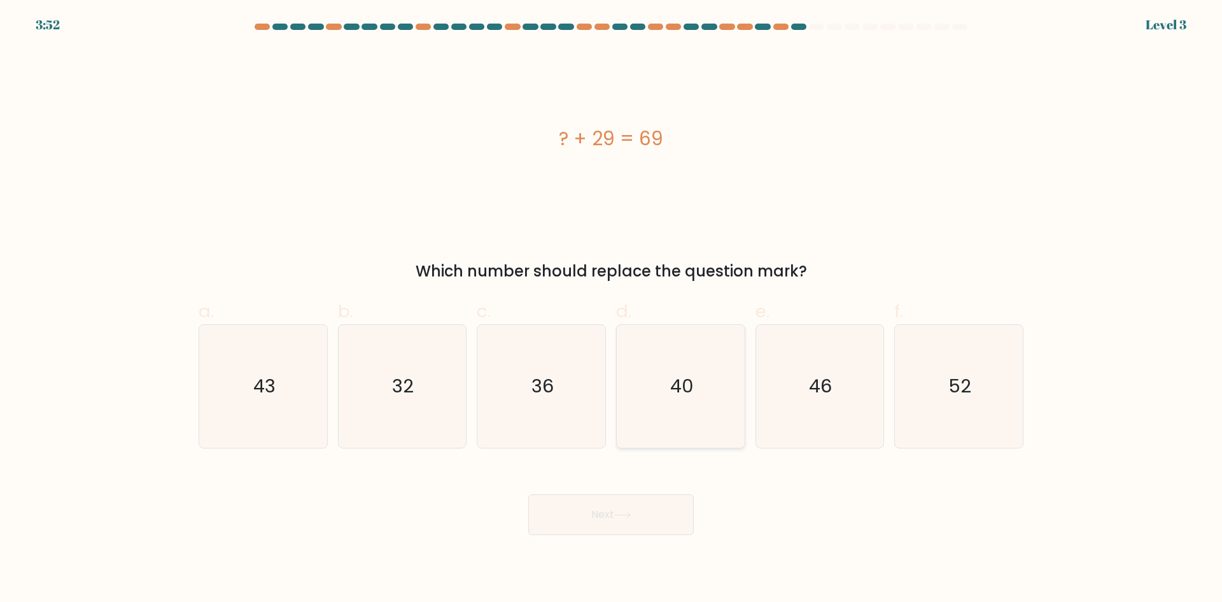
click at [660, 386] on icon "40" at bounding box center [680, 386] width 123 height 123
click at [612, 309] on input "d. 40" at bounding box center [611, 305] width 1 height 8
radio input "true"
drag, startPoint x: 646, startPoint y: 505, endPoint x: 652, endPoint y: 526, distance: 22.6
click at [652, 526] on button "Next" at bounding box center [611, 514] width 166 height 41
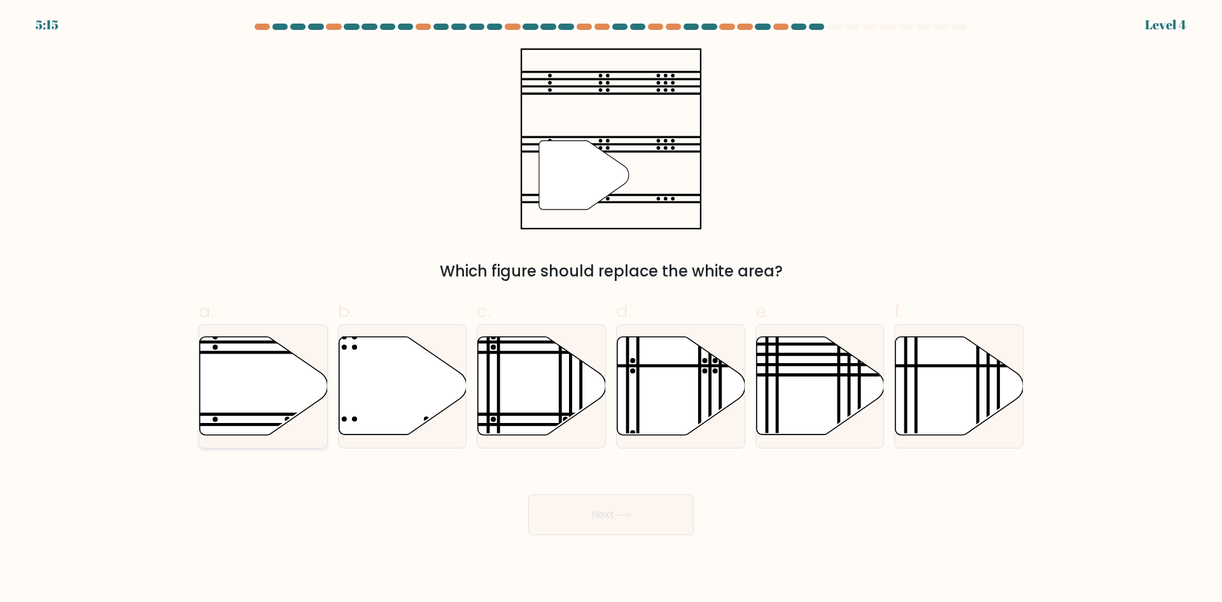
click at [272, 374] on icon at bounding box center [264, 386] width 128 height 98
click at [611, 309] on input "a." at bounding box center [611, 305] width 1 height 8
radio input "true"
click at [628, 517] on icon at bounding box center [622, 514] width 17 height 7
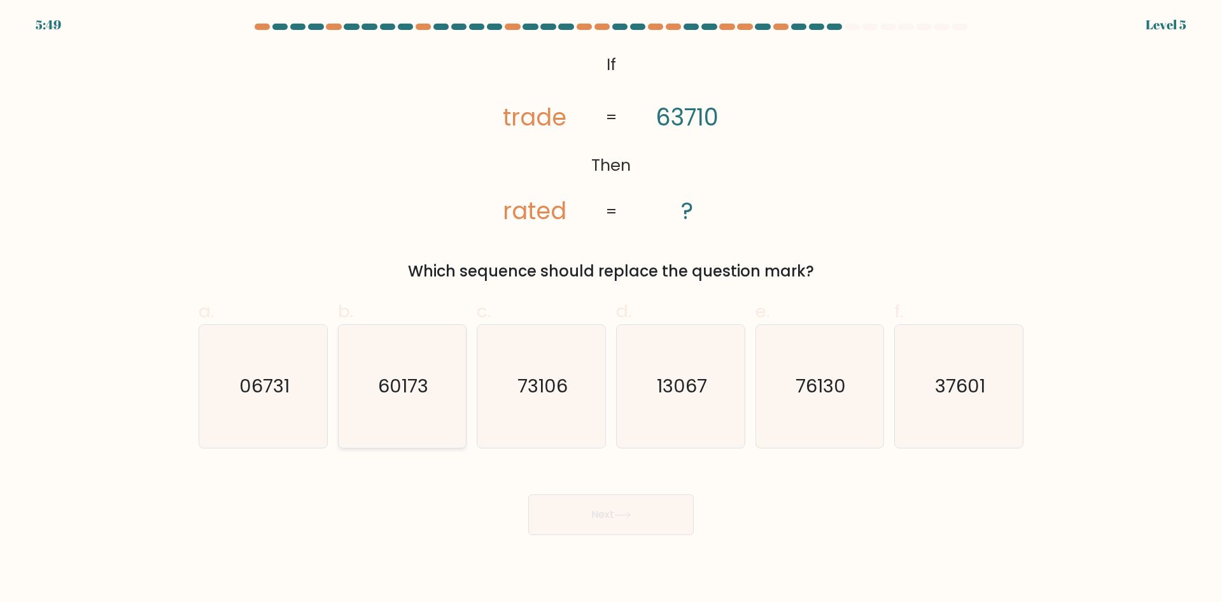
click at [400, 400] on icon "60173" at bounding box center [402, 386] width 123 height 123
click at [611, 309] on input "b. 60173" at bounding box center [611, 305] width 1 height 8
radio input "true"
click at [630, 516] on icon at bounding box center [622, 514] width 17 height 7
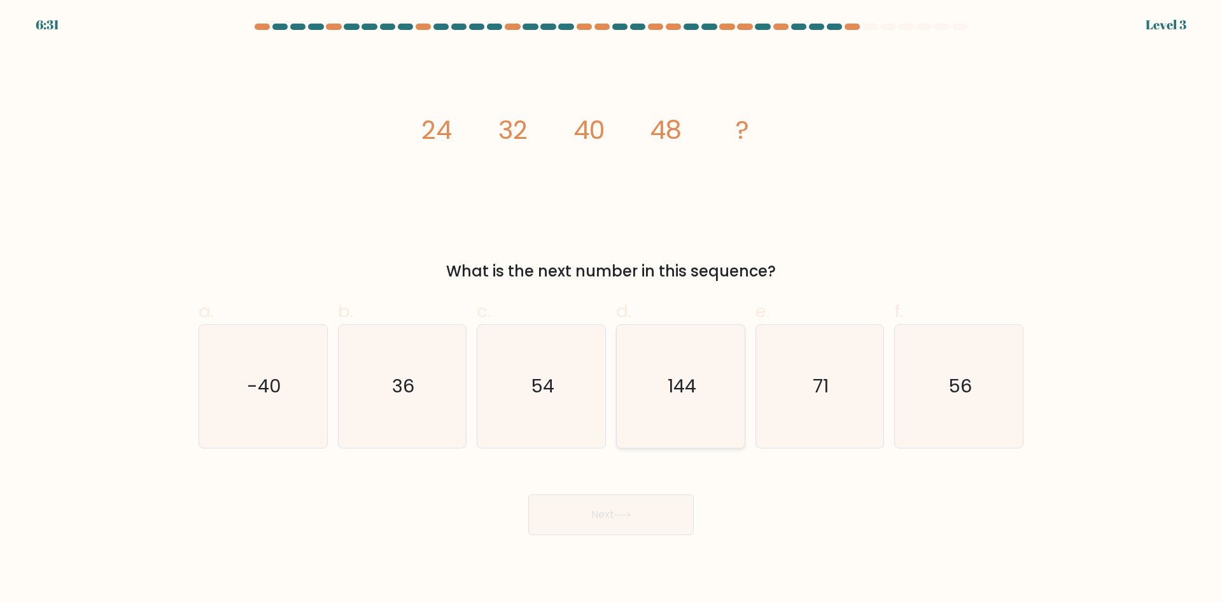
click at [677, 440] on icon "144" at bounding box center [680, 386] width 123 height 123
click at [612, 309] on input "d. 144" at bounding box center [611, 305] width 1 height 8
radio input "true"
drag, startPoint x: 806, startPoint y: 411, endPoint x: 705, endPoint y: 473, distance: 118.6
click at [805, 411] on icon "71" at bounding box center [819, 386] width 123 height 123
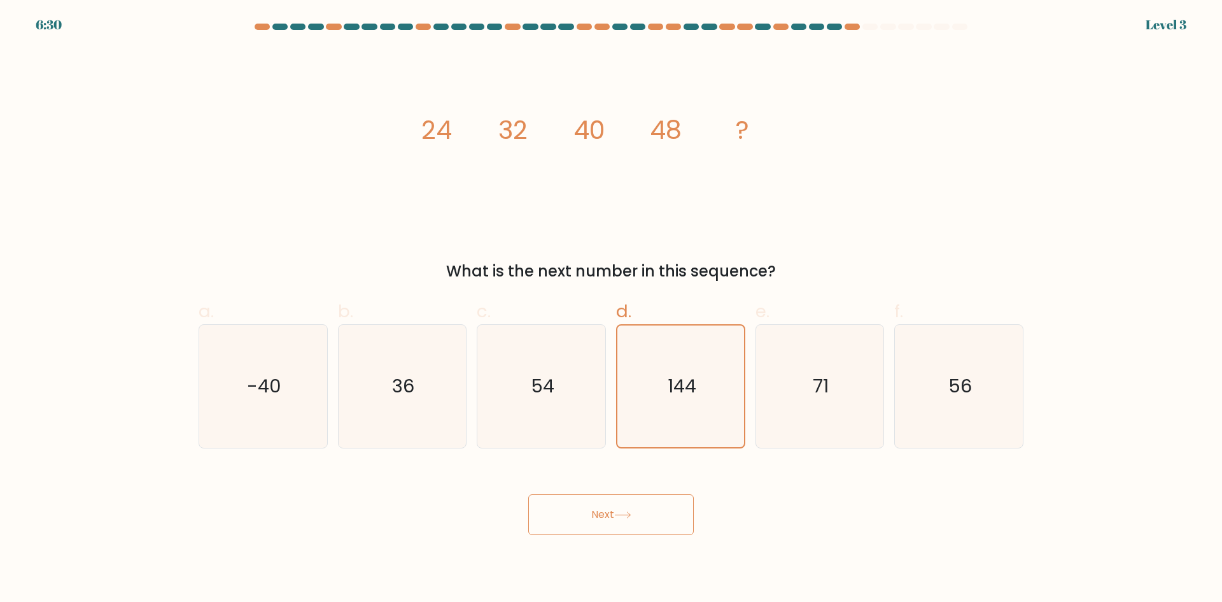
click at [612, 309] on input "e. 71" at bounding box center [611, 305] width 1 height 8
radio input "true"
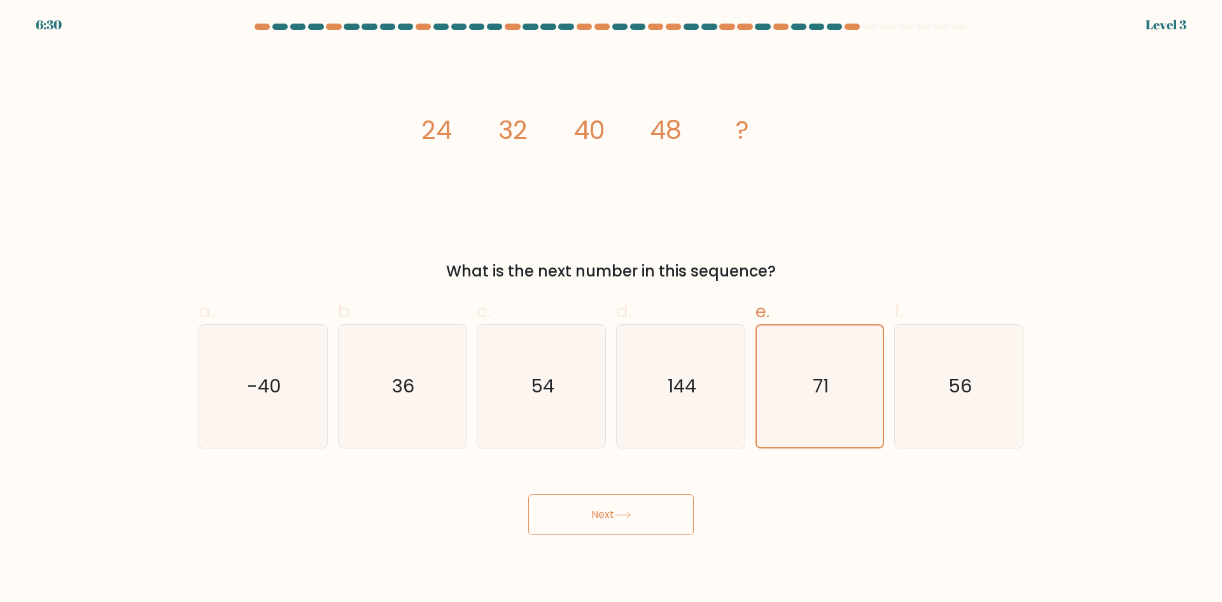
click at [675, 522] on button "Next" at bounding box center [611, 514] width 166 height 41
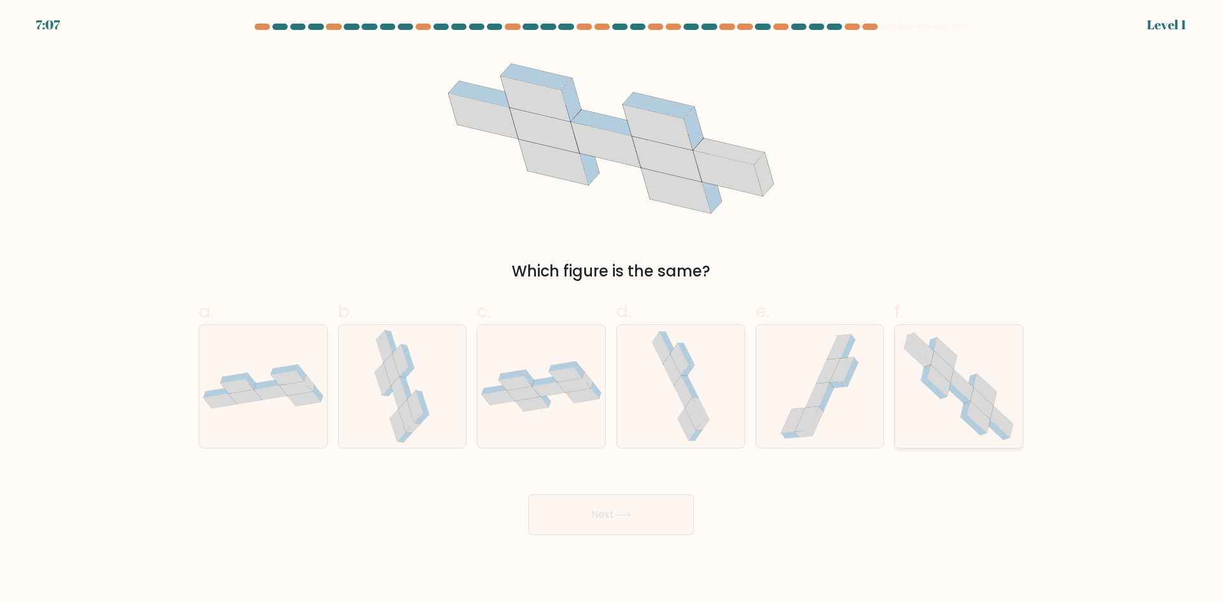
click at [951, 423] on icon at bounding box center [958, 386] width 125 height 123
click at [612, 309] on input "f." at bounding box center [611, 305] width 1 height 8
radio input "true"
click at [660, 516] on button "Next" at bounding box center [611, 514] width 166 height 41
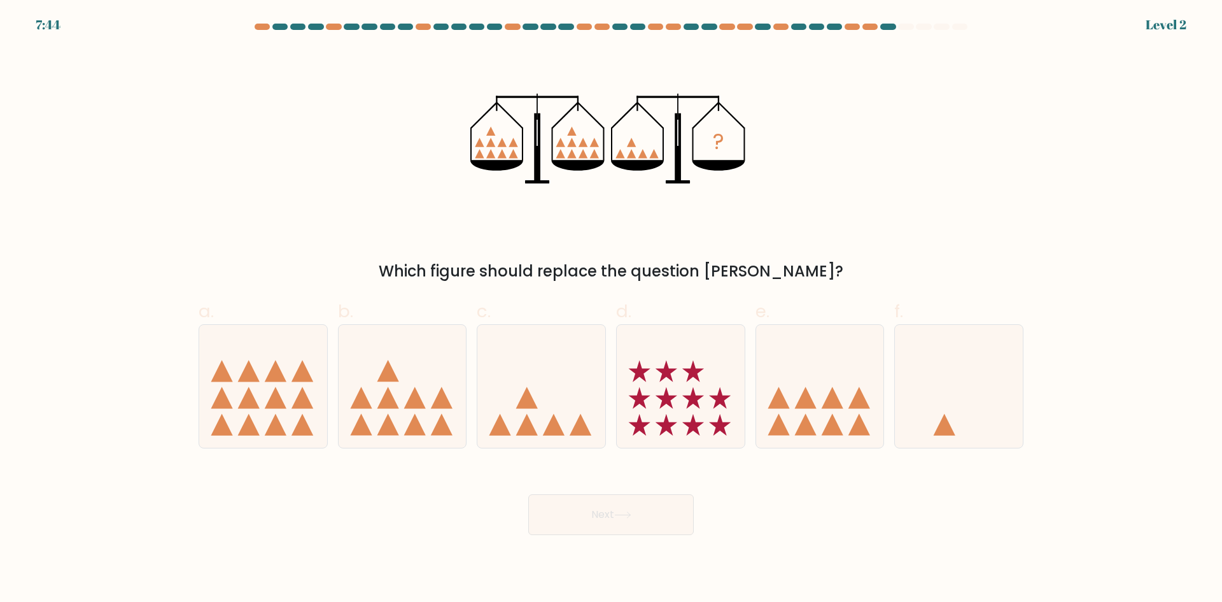
drag, startPoint x: 528, startPoint y: 418, endPoint x: 540, endPoint y: 457, distance: 41.3
click at [528, 419] on icon at bounding box center [527, 425] width 22 height 22
click at [611, 309] on input "c." at bounding box center [611, 305] width 1 height 8
radio input "true"
click at [583, 532] on button "Next" at bounding box center [611, 514] width 166 height 41
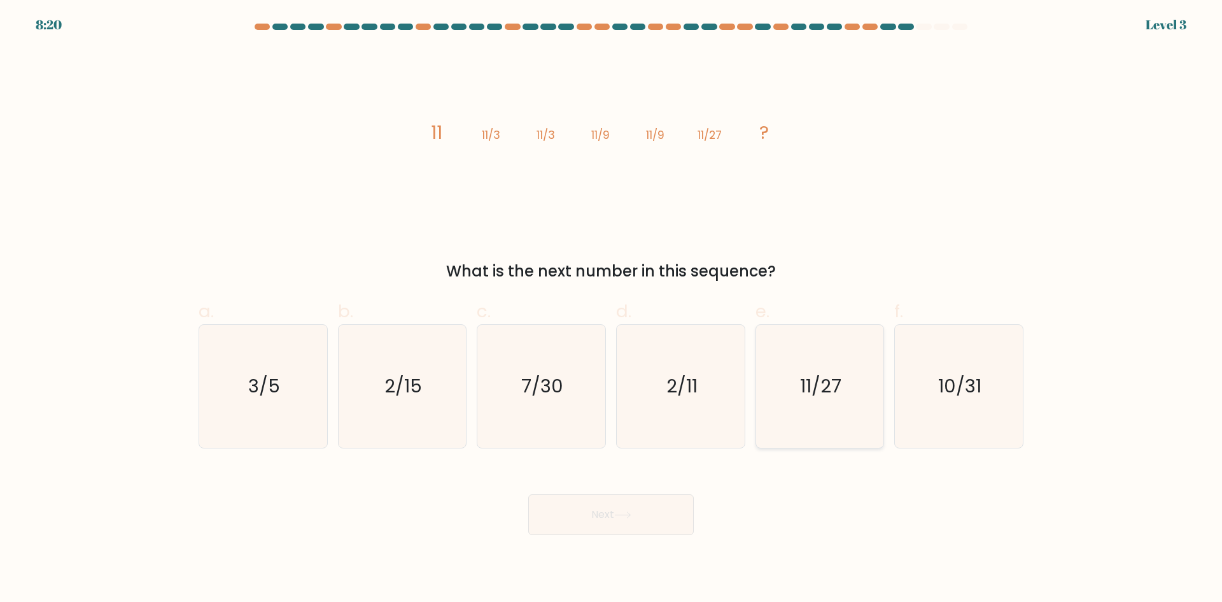
click at [835, 393] on text "11/27" at bounding box center [820, 385] width 41 height 25
click at [612, 309] on input "e. 11/27" at bounding box center [611, 305] width 1 height 8
radio input "true"
click at [642, 518] on button "Next" at bounding box center [611, 514] width 166 height 41
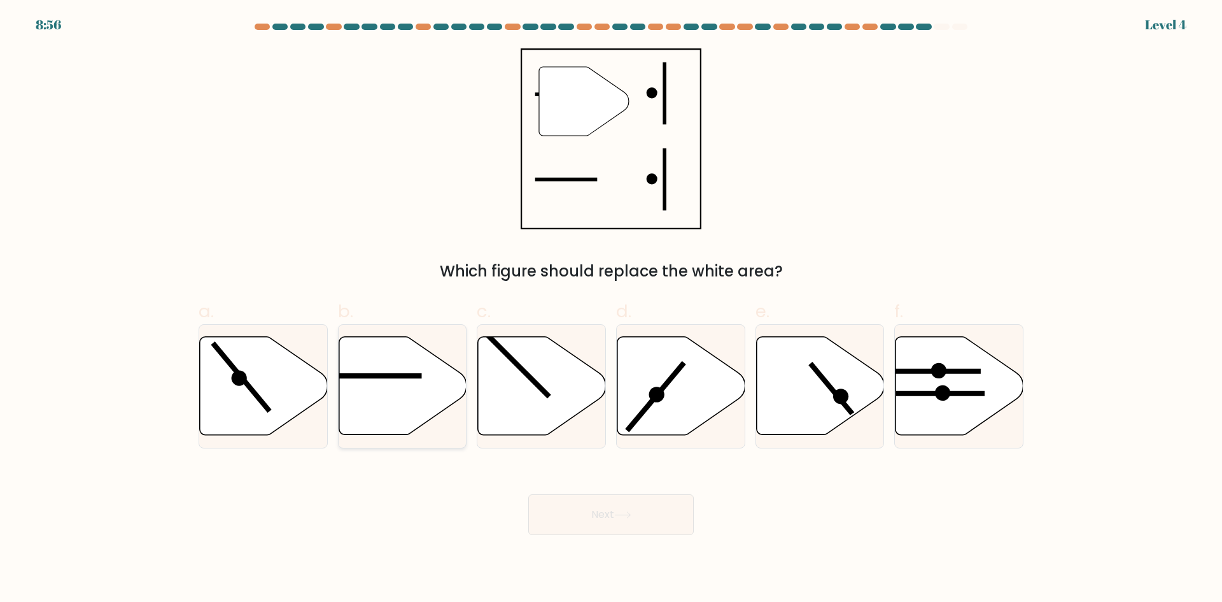
click at [412, 376] on line at bounding box center [378, 376] width 88 height 0
click at [611, 309] on input "b." at bounding box center [611, 305] width 1 height 8
radio input "true"
click at [592, 514] on button "Next" at bounding box center [611, 514] width 166 height 41
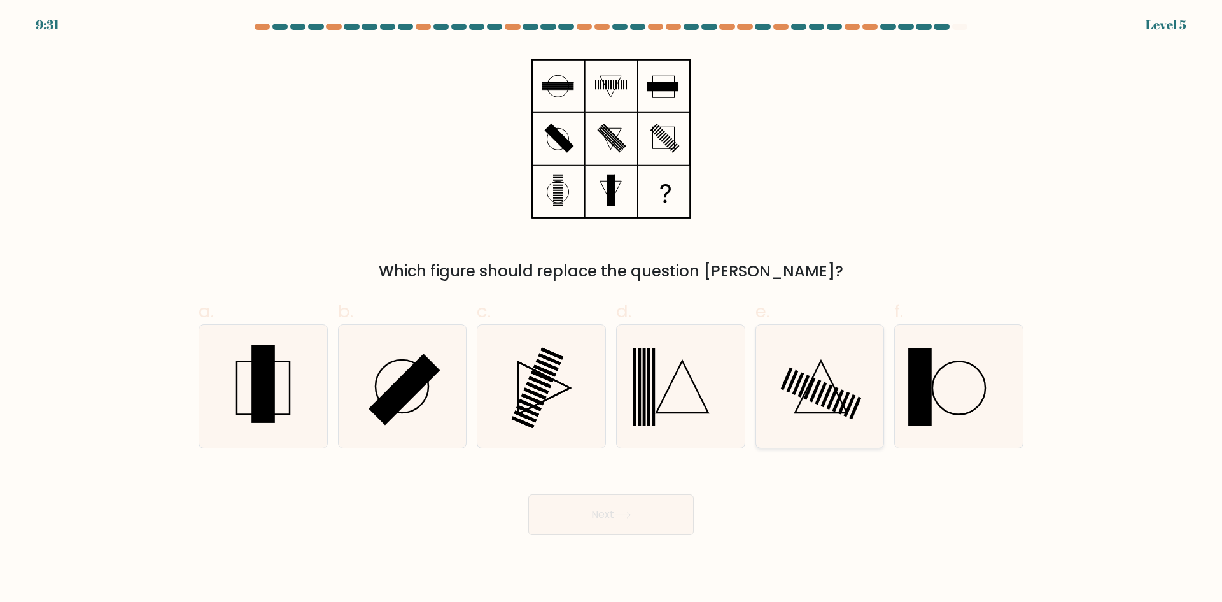
click at [811, 408] on icon at bounding box center [819, 386] width 123 height 123
click at [612, 309] on input "e." at bounding box center [611, 305] width 1 height 8
radio input "true"
click at [633, 509] on button "Next" at bounding box center [611, 514] width 166 height 41
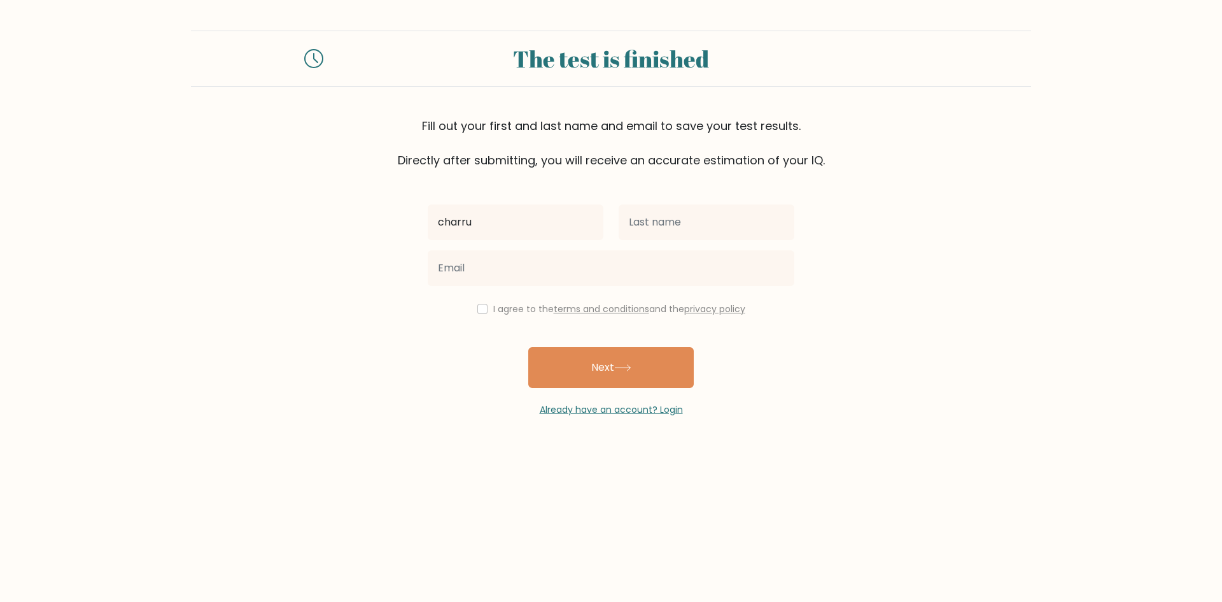
type input "charru"
click at [668, 224] on input "text" at bounding box center [707, 222] width 176 height 36
type input "necesario"
click at [526, 220] on input "charru" at bounding box center [516, 222] width 176 height 36
type input "charry"
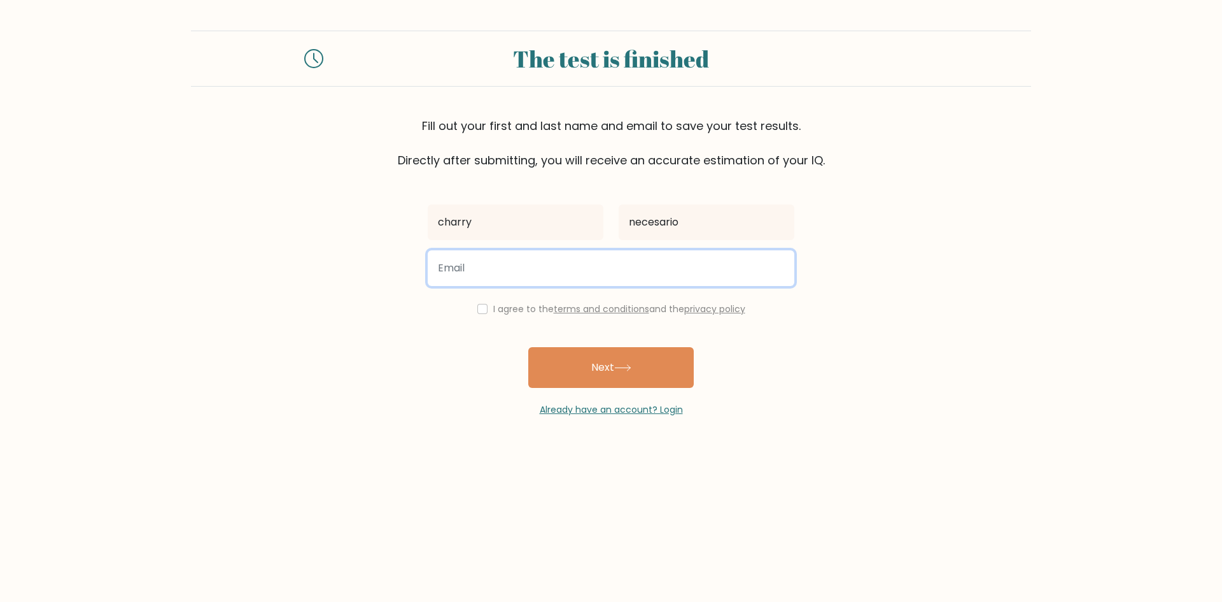
click at [487, 269] on input "email" at bounding box center [611, 268] width 367 height 36
type input "[EMAIL_ADDRESS][DOMAIN_NAME]"
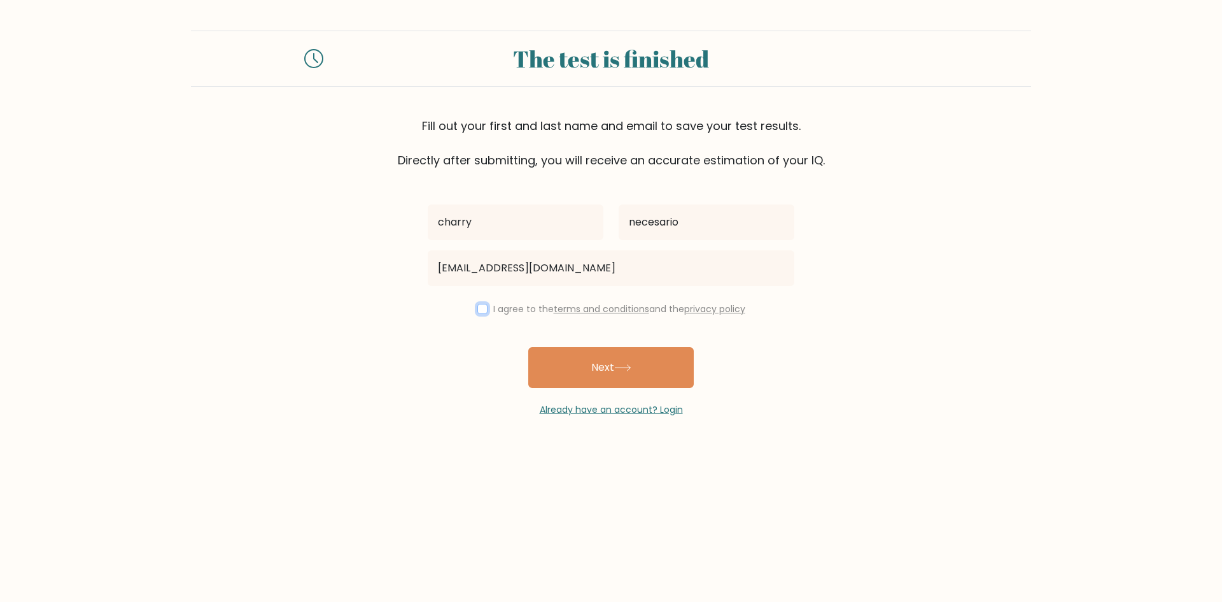
click at [477, 308] on input "checkbox" at bounding box center [482, 309] width 10 height 10
checkbox input "true"
click at [669, 377] on button "Next" at bounding box center [611, 367] width 166 height 41
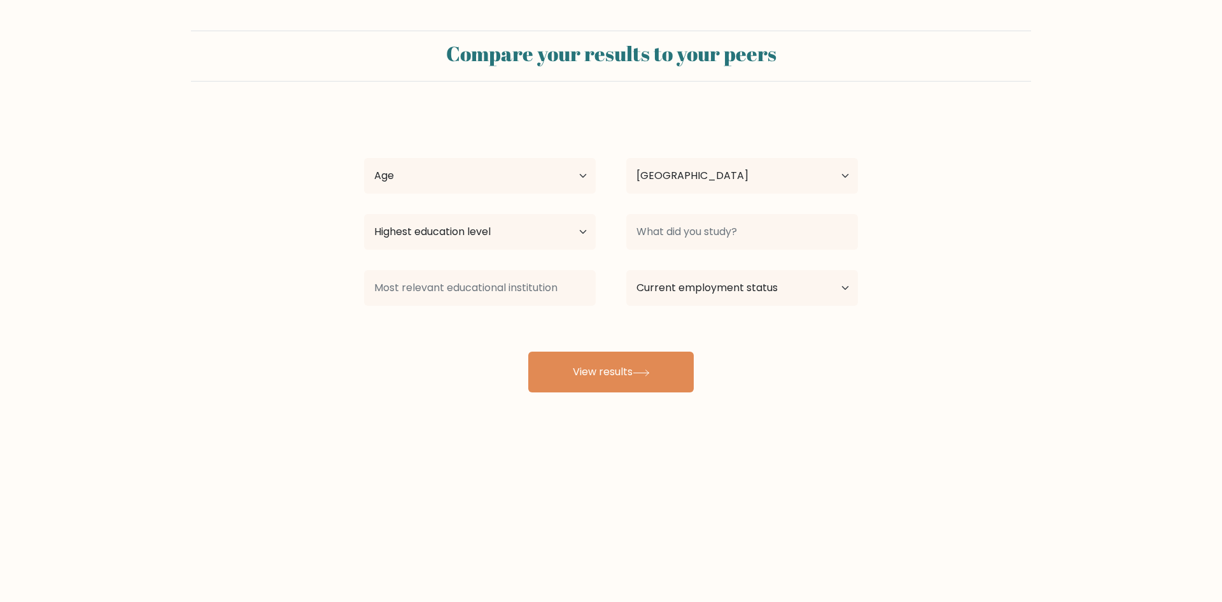
select select "PH"
click at [584, 170] on select "Age Under [DEMOGRAPHIC_DATA] [DEMOGRAPHIC_DATA] [DEMOGRAPHIC_DATA] [DEMOGRAPHIC…" at bounding box center [480, 176] width 232 height 36
select select "18_24"
click at [364, 158] on select "Age Under [DEMOGRAPHIC_DATA] [DEMOGRAPHIC_DATA] [DEMOGRAPHIC_DATA] [DEMOGRAPHIC…" at bounding box center [480, 176] width 232 height 36
click at [584, 234] on select "Highest education level No schooling Primary Lower Secondary Upper Secondary Oc…" at bounding box center [480, 232] width 232 height 36
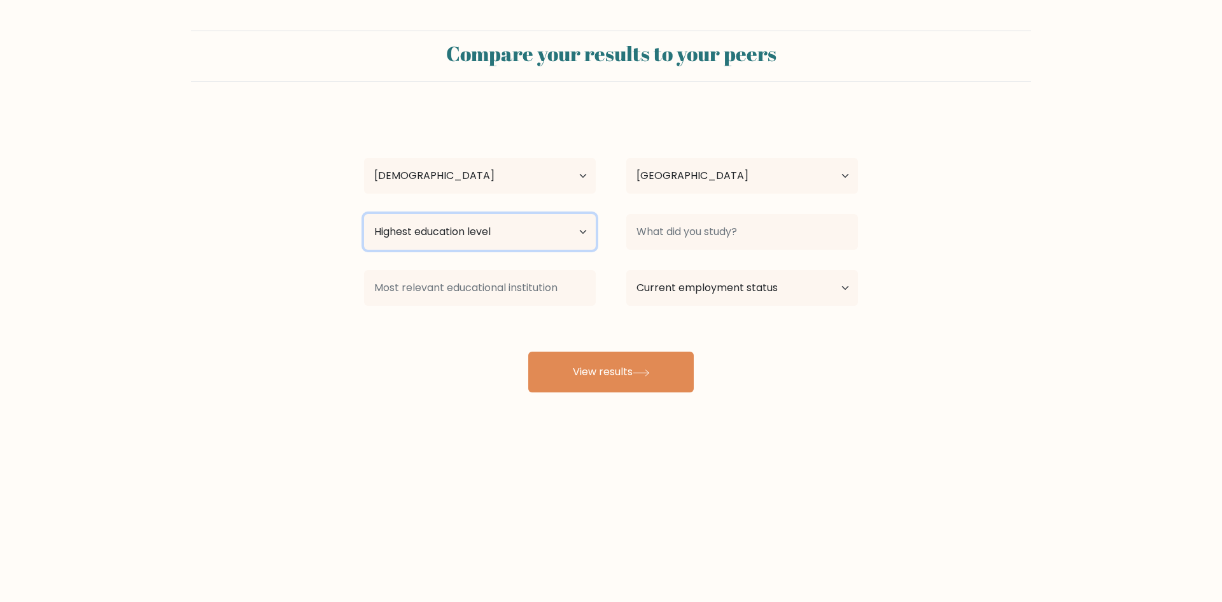
select select "bachelors_degree"
click at [364, 214] on select "Highest education level No schooling Primary Lower Secondary Upper Secondary Oc…" at bounding box center [480, 232] width 232 height 36
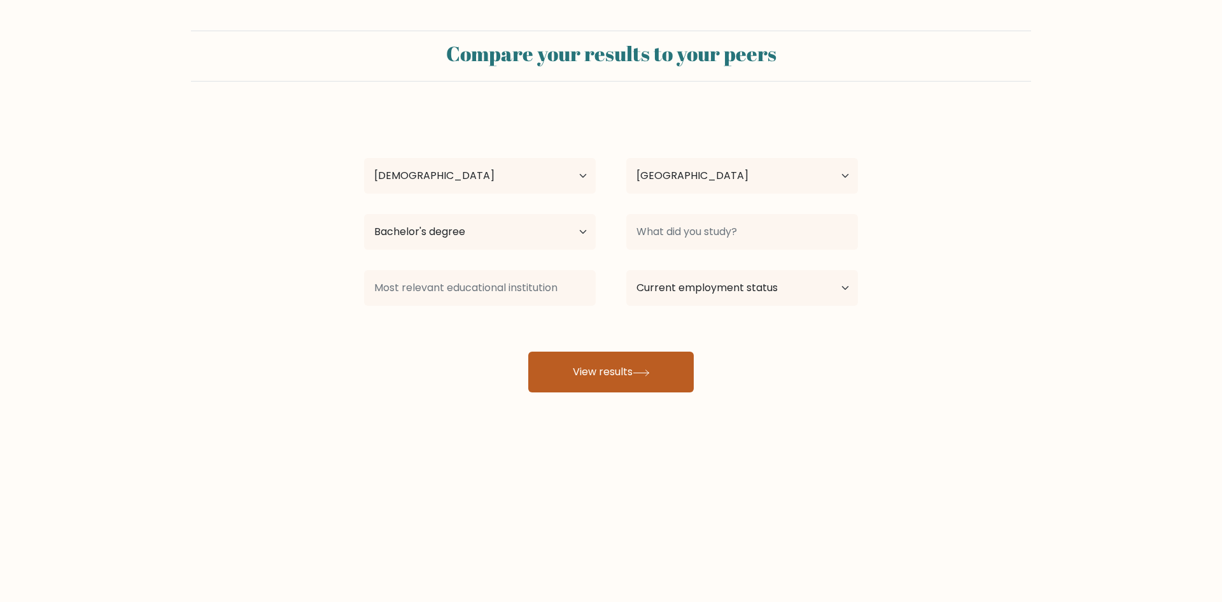
click at [646, 372] on icon at bounding box center [640, 372] width 15 height 6
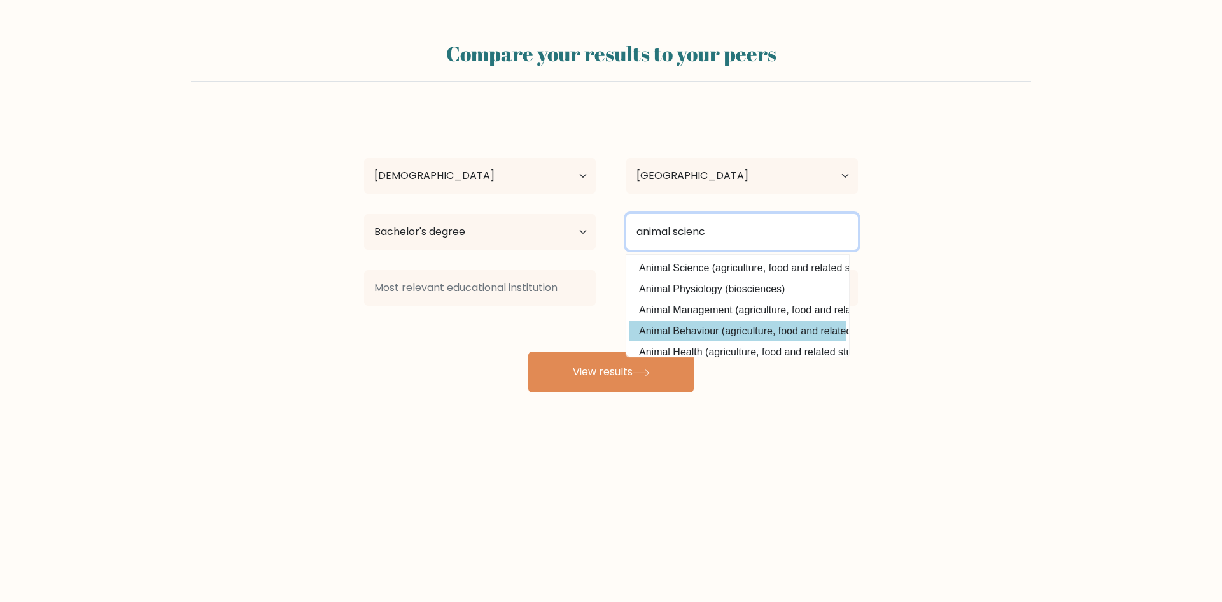
type input "animal science"
drag, startPoint x: 691, startPoint y: 223, endPoint x: 578, endPoint y: 224, distance: 112.7
click at [578, 224] on div "Highest education level No schooling Primary Lower Secondary Upper Secondary Oc…" at bounding box center [611, 232] width 525 height 46
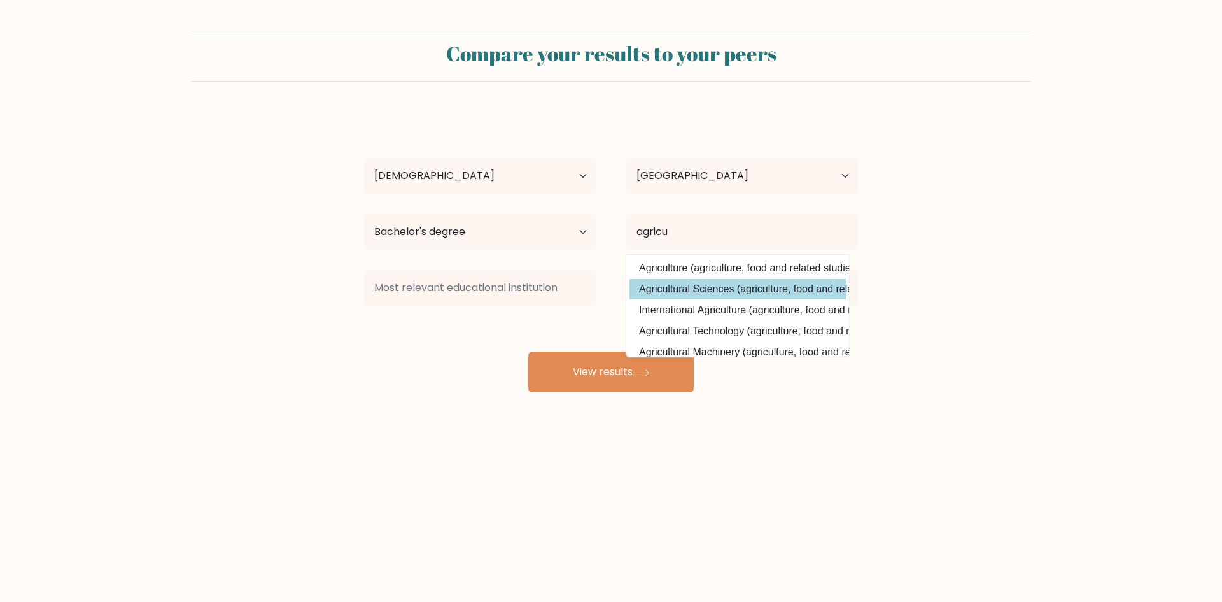
click at [770, 289] on option "Agricultural Sciences (agriculture, food and related studies)" at bounding box center [738, 289] width 216 height 20
type input "Agricultural Sciences"
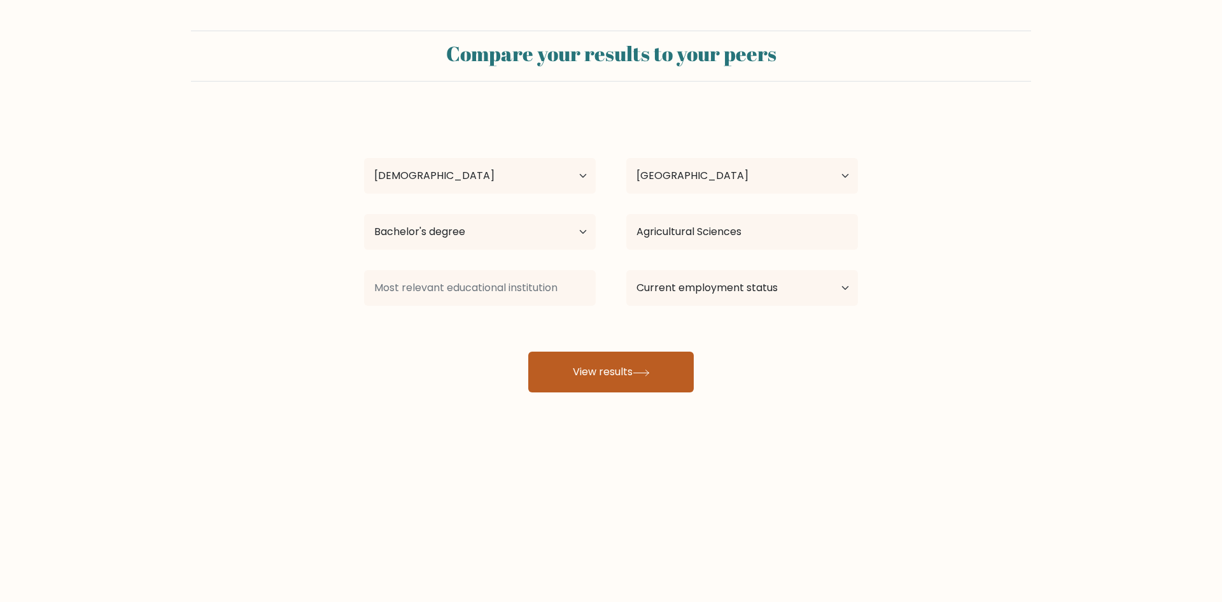
click at [586, 369] on button "View results" at bounding box center [611, 371] width 166 height 41
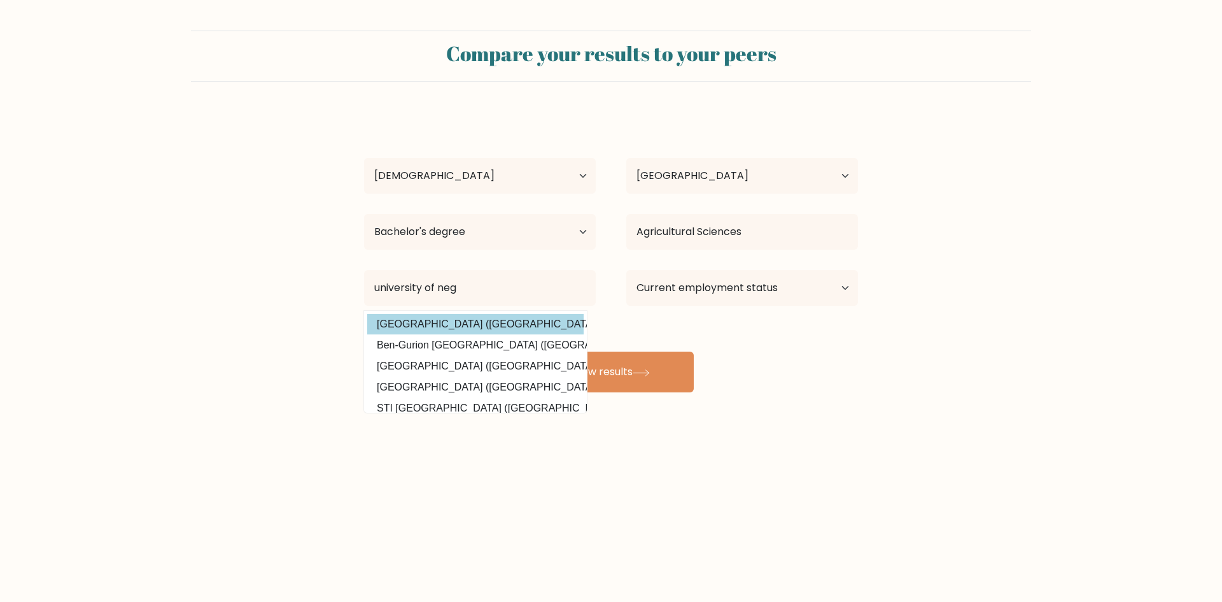
click at [503, 323] on option "University of Negros Occidental - Recoletos (Philippines)" at bounding box center [475, 324] width 216 height 20
type input "University of Negros Occidental - Recoletos"
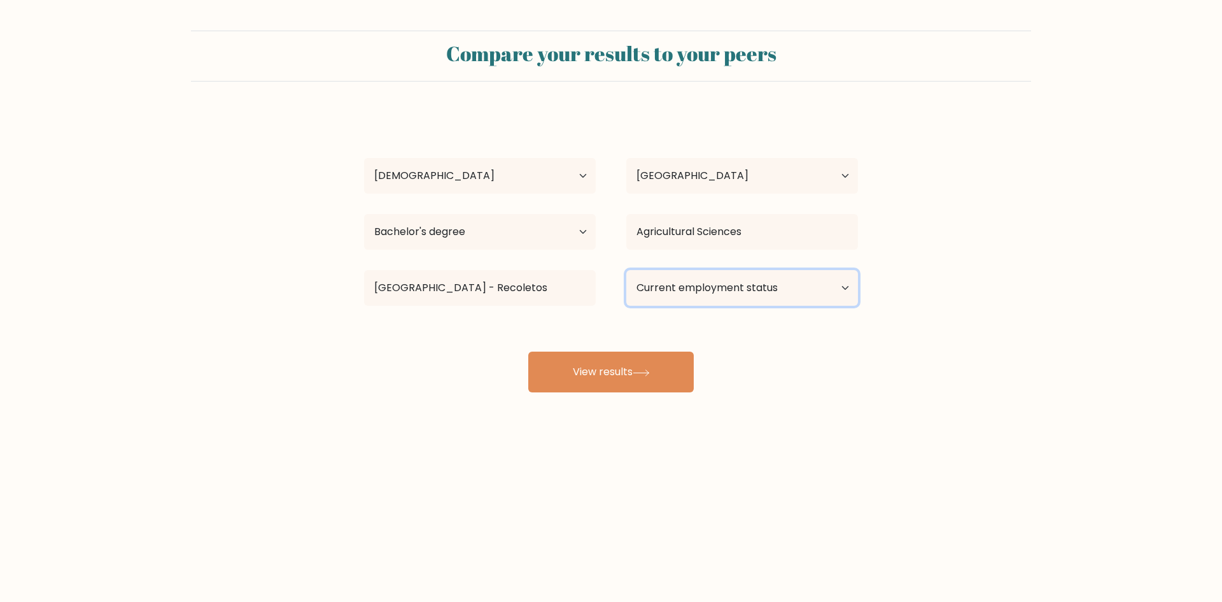
click at [721, 300] on select "Current employment status Employed Student Retired Other / prefer not to answer" at bounding box center [742, 288] width 232 height 36
select select "other"
click at [626, 270] on select "Current employment status Employed Student Retired Other / prefer not to answer" at bounding box center [742, 288] width 232 height 36
click at [613, 372] on button "View results" at bounding box center [611, 371] width 166 height 41
select select "18_24"
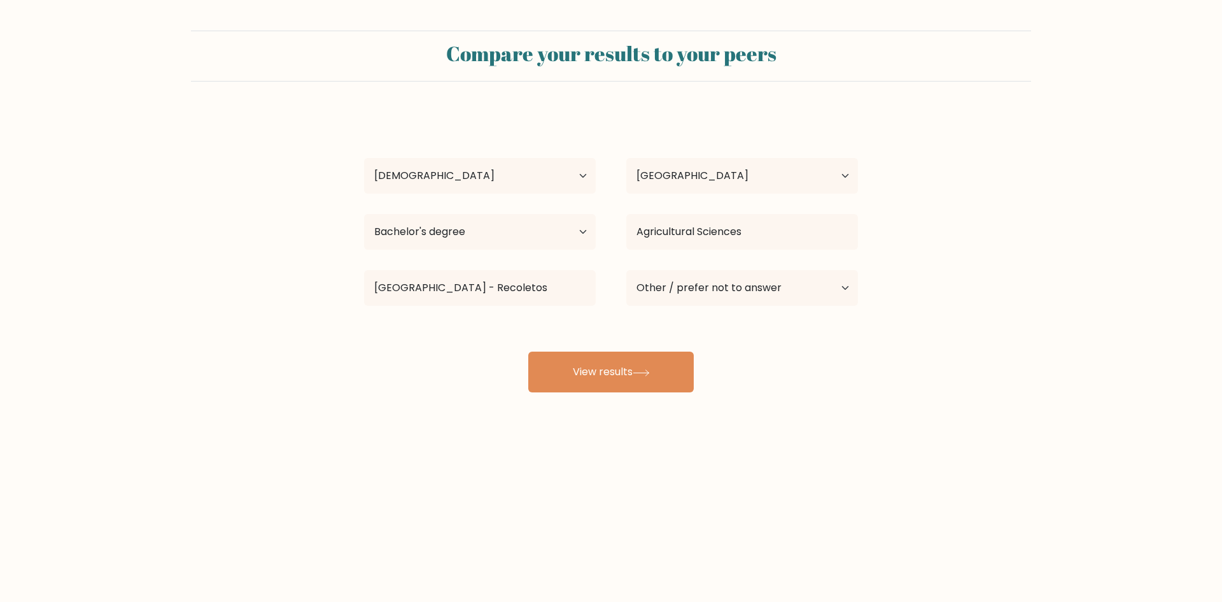
select select "PH"
select select "bachelors_degree"
select select "other"
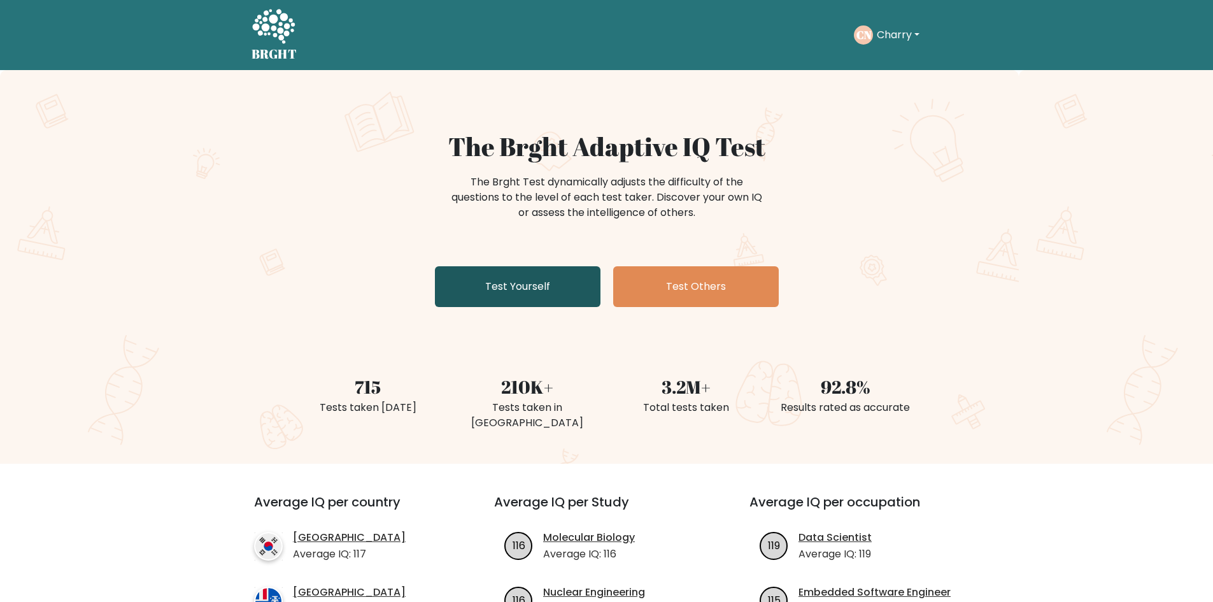
click at [512, 283] on link "Test Yourself" at bounding box center [518, 286] width 166 height 41
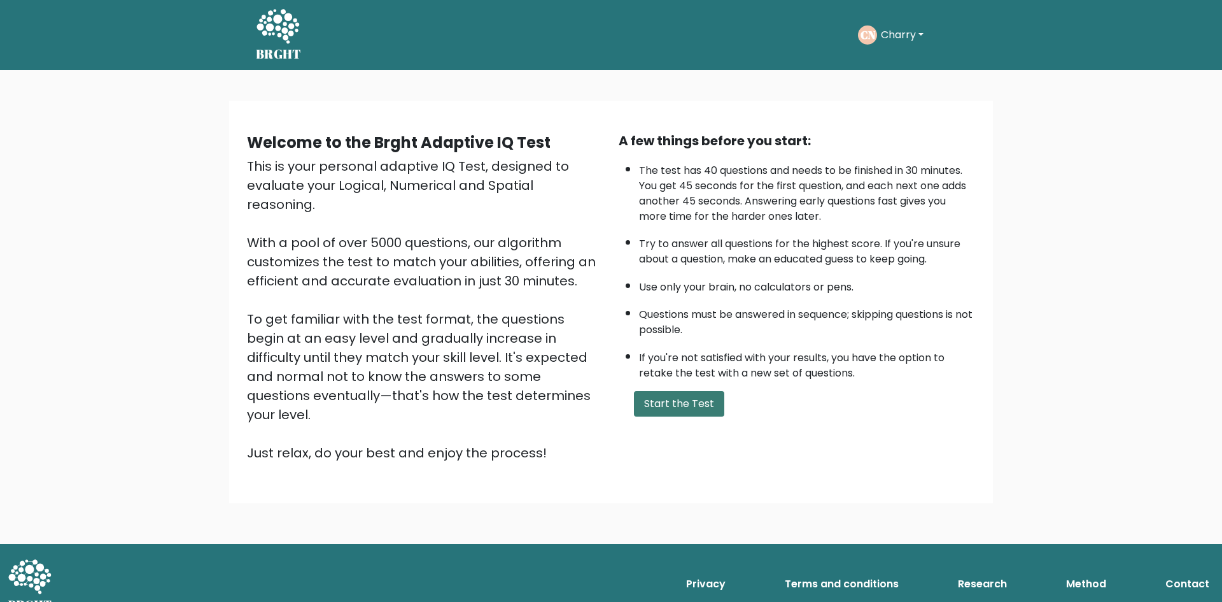
click at [668, 400] on button "Start the Test" at bounding box center [679, 403] width 90 height 25
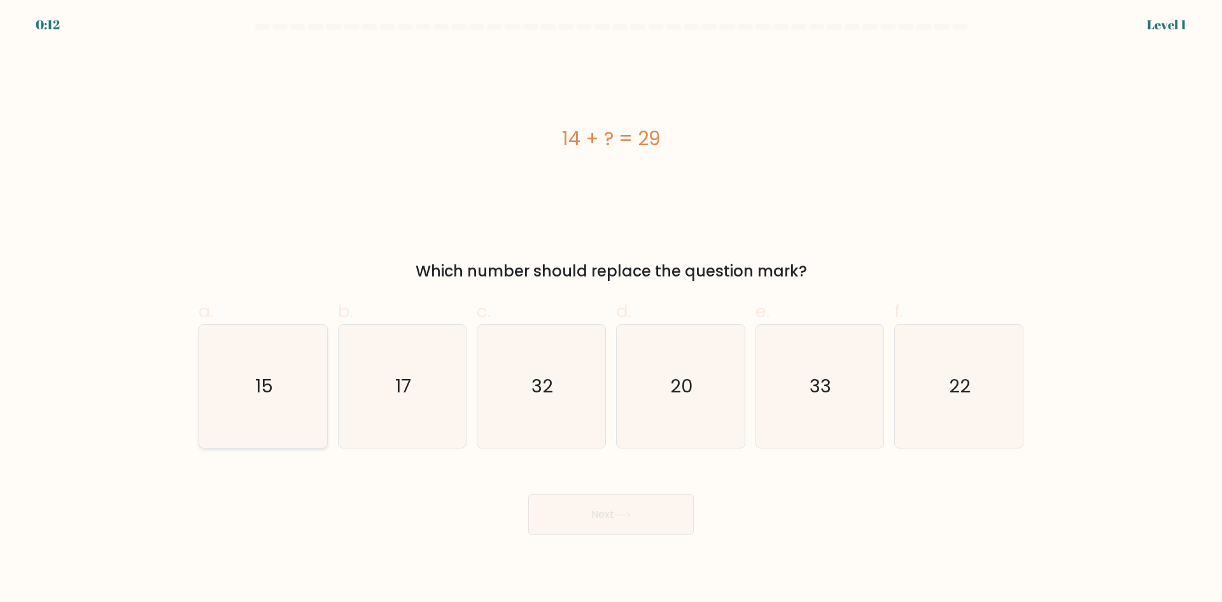
click at [253, 369] on icon "15" at bounding box center [263, 386] width 123 height 123
click at [611, 309] on input "a. 15" at bounding box center [611, 305] width 1 height 8
radio input "true"
click at [579, 530] on button "Next" at bounding box center [611, 514] width 166 height 41
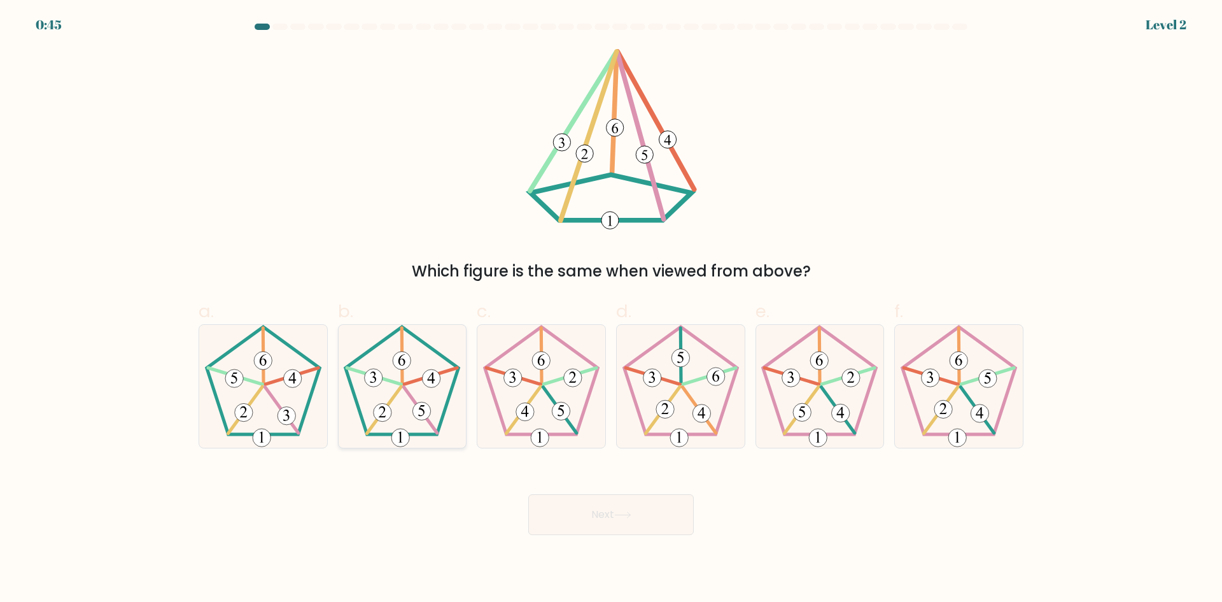
click at [427, 418] on 153 at bounding box center [422, 411] width 18 height 18
click at [611, 309] on input "b." at bounding box center [611, 305] width 1 height 8
radio input "true"
click at [618, 507] on button "Next" at bounding box center [611, 514] width 166 height 41
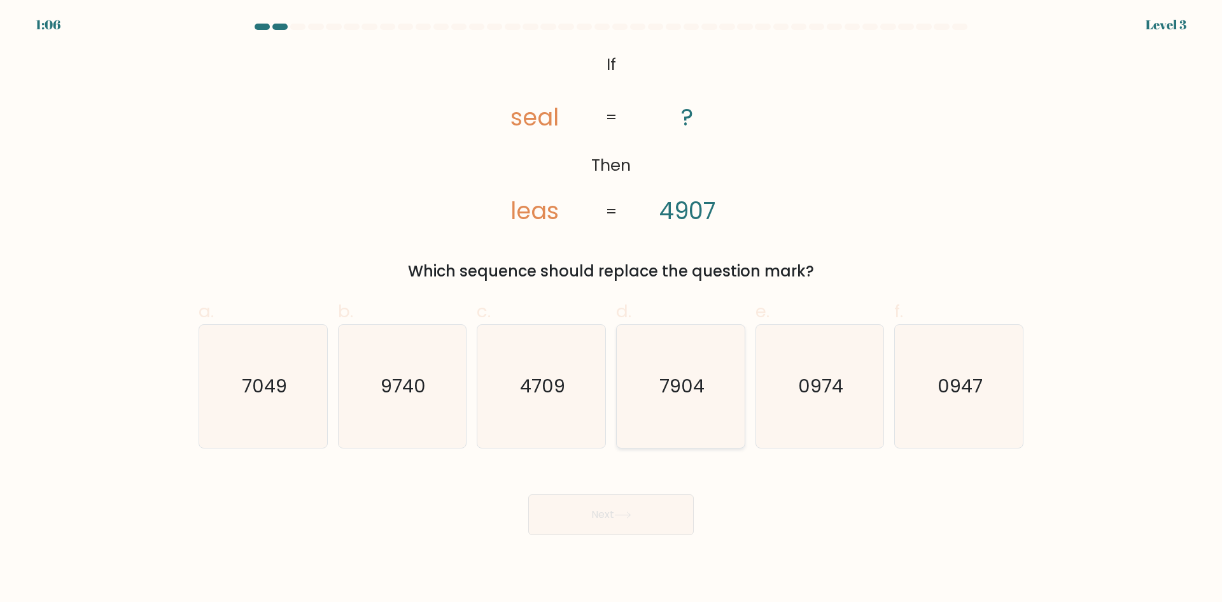
click at [670, 418] on icon "7904" at bounding box center [680, 386] width 123 height 123
click at [612, 309] on input "d. 7904" at bounding box center [611, 305] width 1 height 8
radio input "true"
click at [675, 516] on button "Next" at bounding box center [611, 514] width 166 height 41
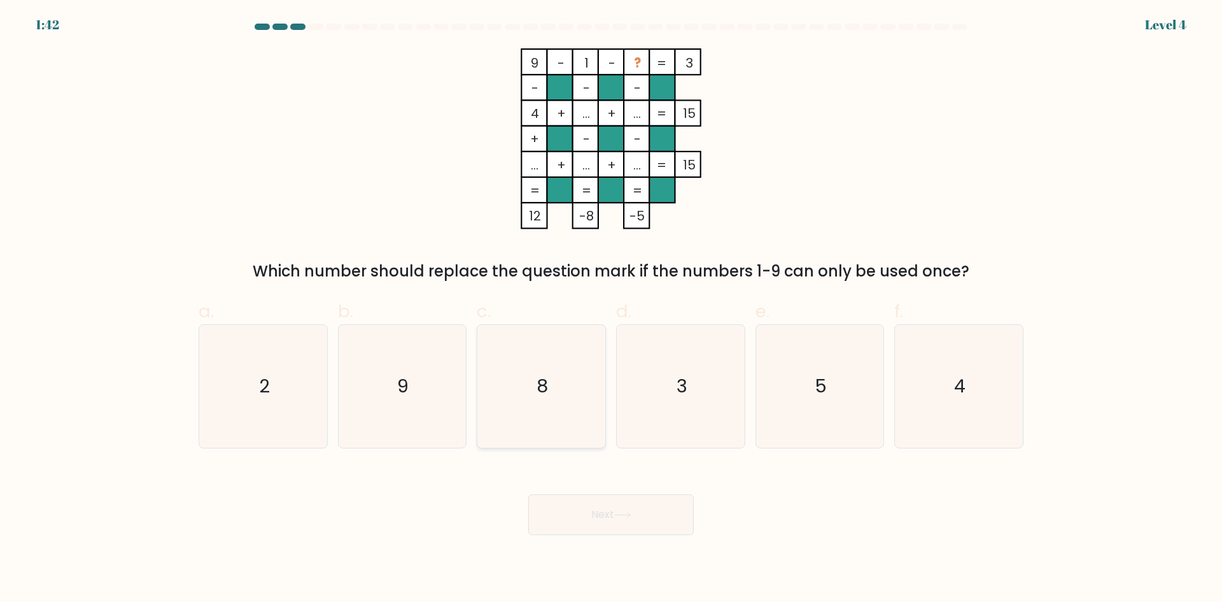
click at [554, 432] on icon "8" at bounding box center [541, 386] width 123 height 123
click at [611, 309] on input "c. 8" at bounding box center [611, 305] width 1 height 8
radio input "true"
click at [799, 386] on icon "5" at bounding box center [819, 386] width 123 height 123
click at [612, 309] on input "e. 5" at bounding box center [611, 305] width 1 height 8
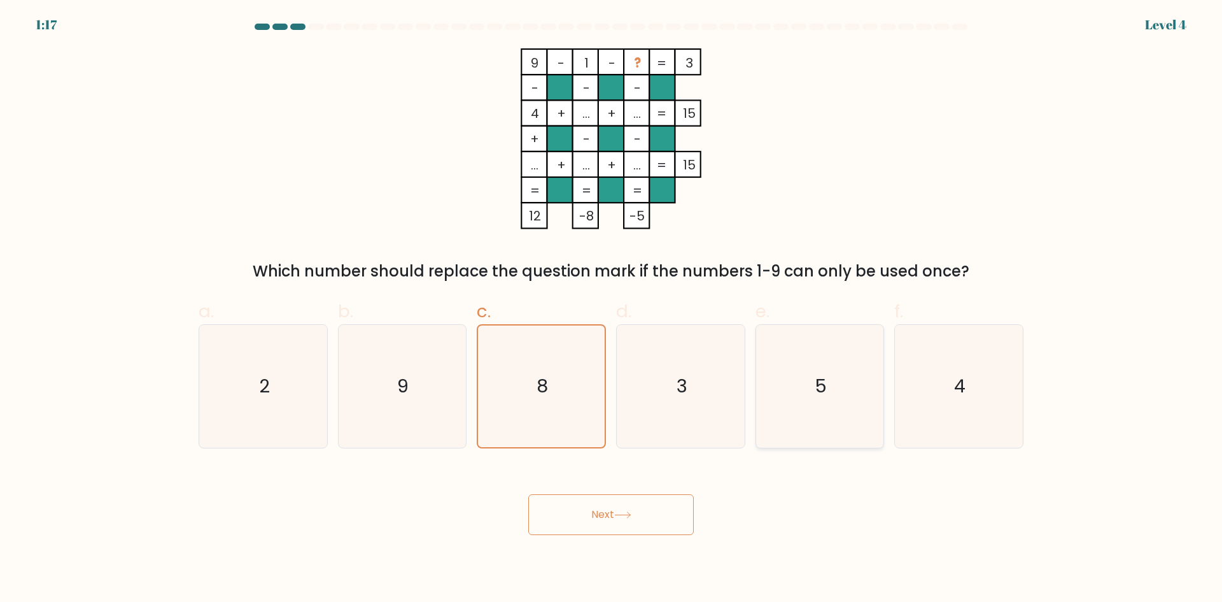
radio input "true"
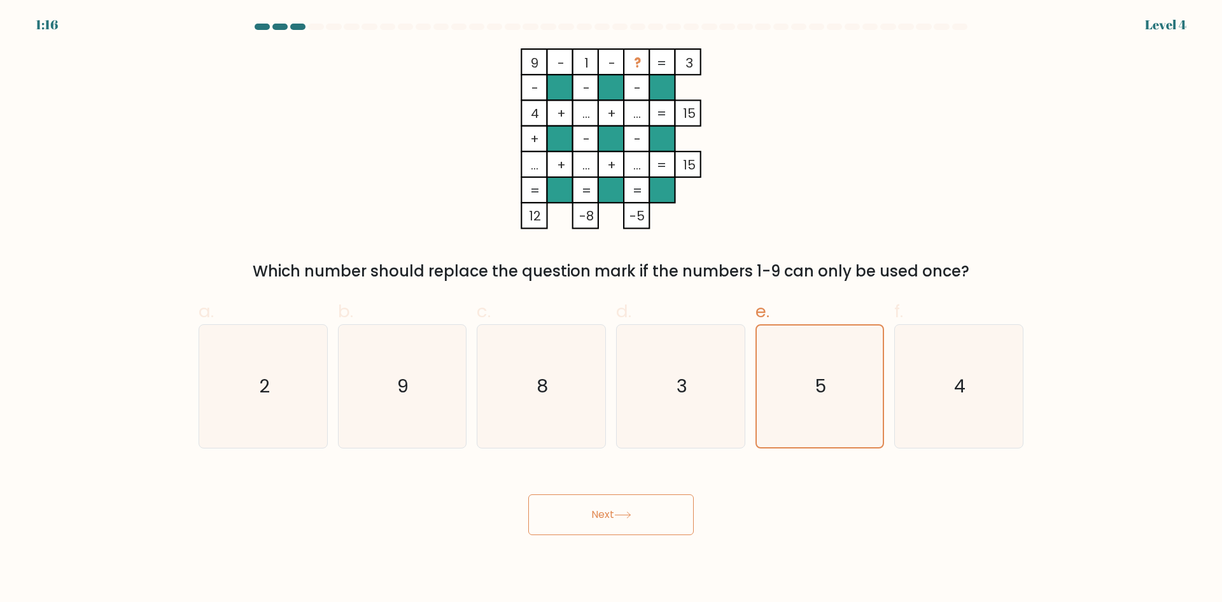
click at [632, 518] on icon at bounding box center [622, 514] width 17 height 7
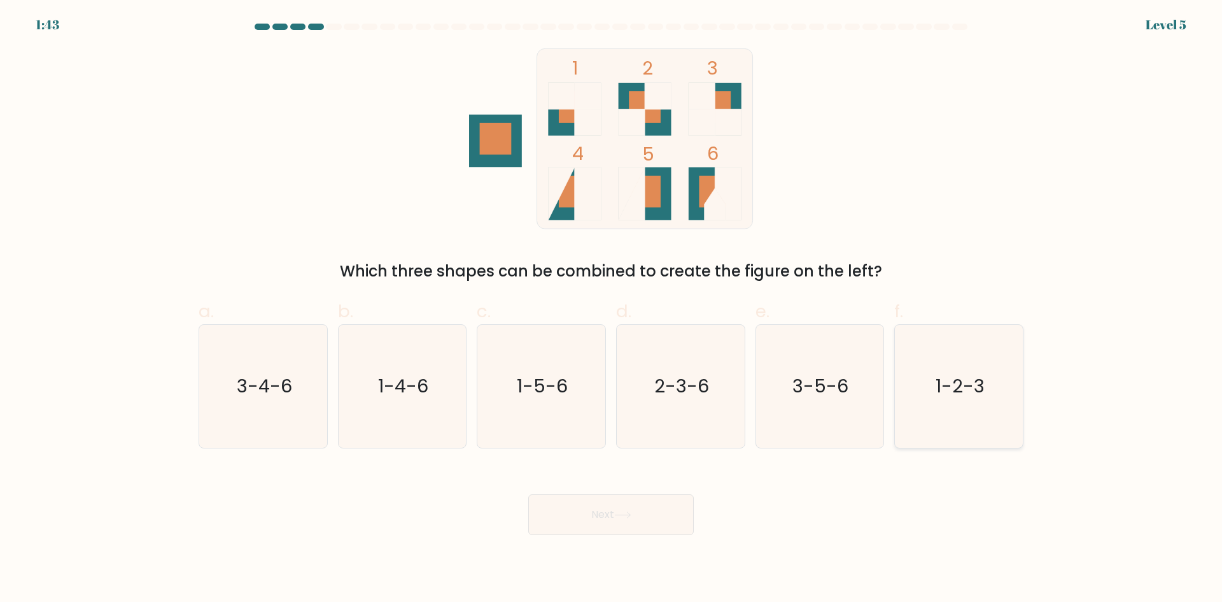
click at [944, 414] on icon "1-2-3" at bounding box center [959, 386] width 123 height 123
click at [612, 309] on input "f. 1-2-3" at bounding box center [611, 305] width 1 height 8
radio input "true"
click at [647, 514] on button "Next" at bounding box center [611, 514] width 166 height 41
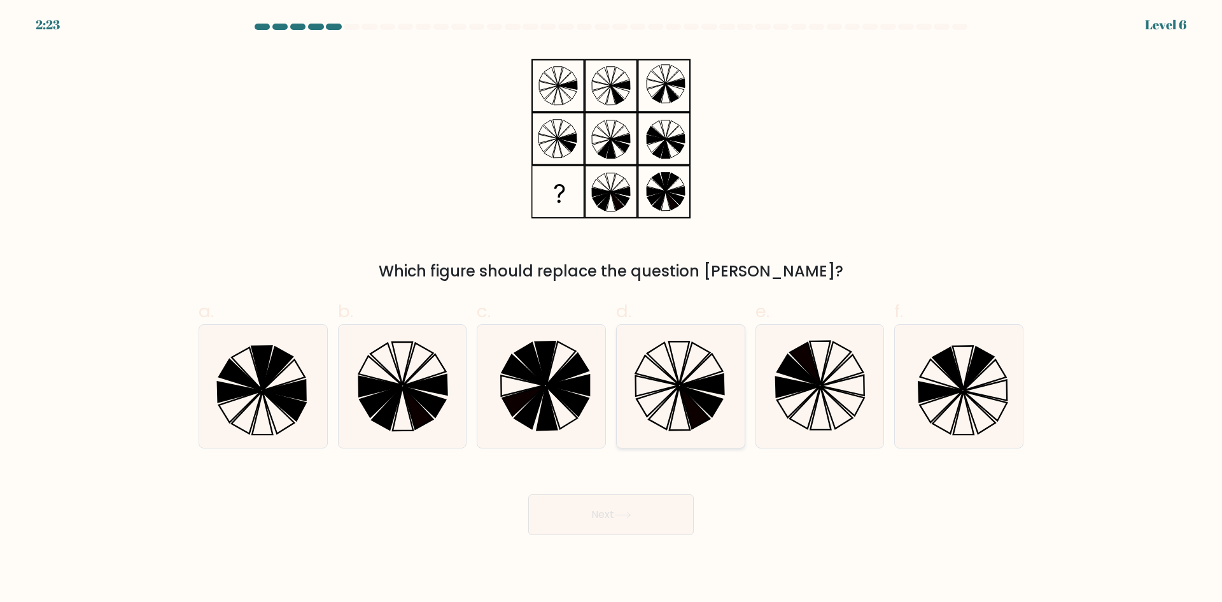
click at [704, 407] on icon at bounding box center [701, 401] width 43 height 31
click at [612, 309] on input "d." at bounding box center [611, 305] width 1 height 8
radio input "true"
click at [631, 516] on icon at bounding box center [622, 514] width 17 height 7
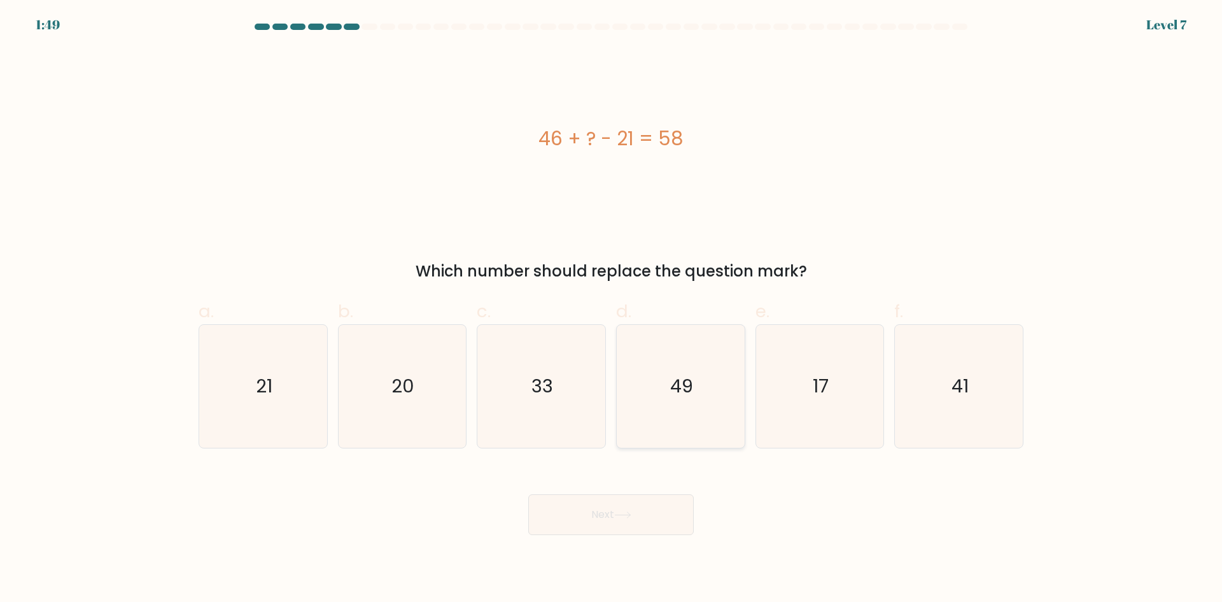
click at [713, 385] on icon "49" at bounding box center [680, 386] width 123 height 123
click at [612, 309] on input "d. 49" at bounding box center [611, 305] width 1 height 8
radio input "true"
click at [592, 513] on button "Next" at bounding box center [611, 514] width 166 height 41
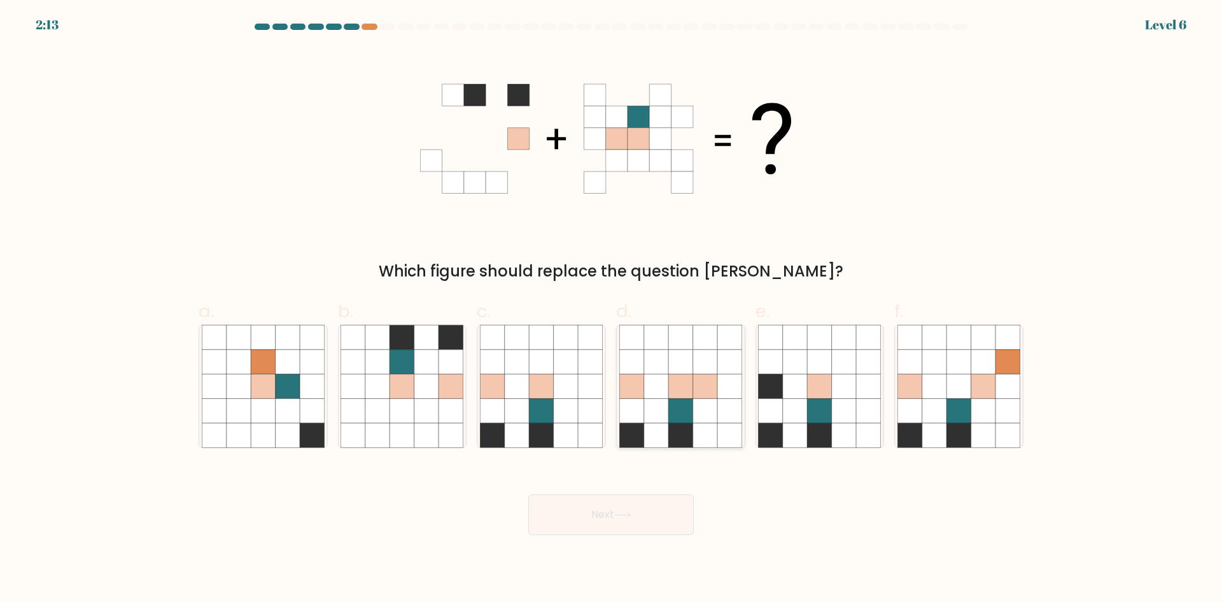
click at [662, 427] on icon at bounding box center [656, 435] width 24 height 24
click at [612, 309] on input "d." at bounding box center [611, 305] width 1 height 8
radio input "true"
click at [648, 516] on button "Next" at bounding box center [611, 514] width 166 height 41
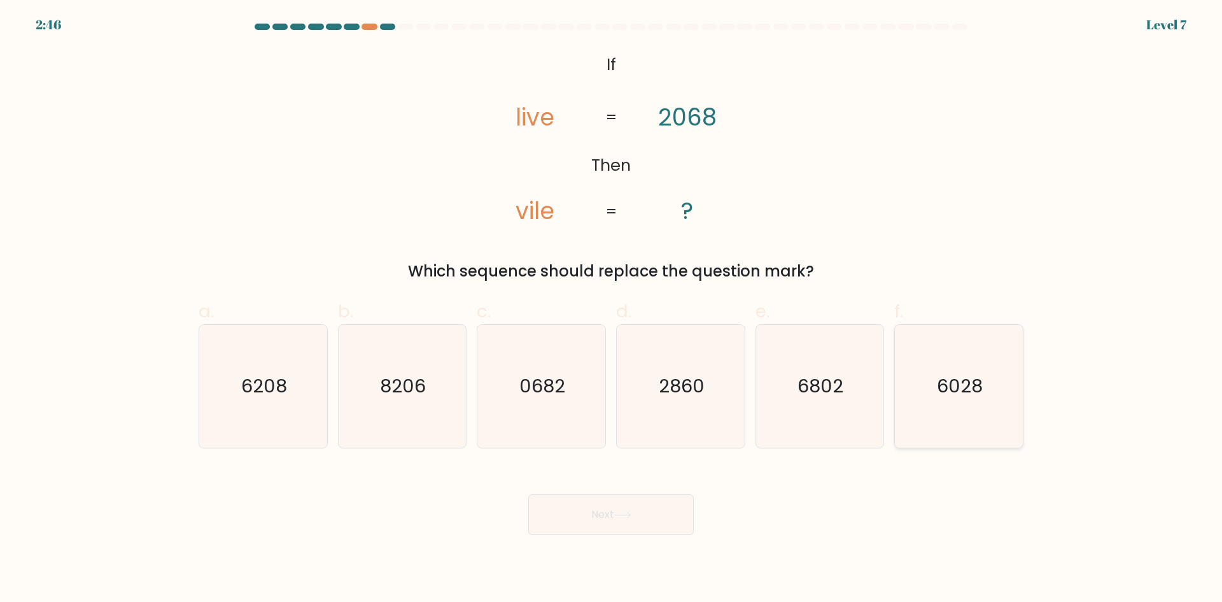
click at [940, 390] on text "6028" at bounding box center [961, 385] width 46 height 25
click at [612, 309] on input "f. 6028" at bounding box center [611, 305] width 1 height 8
radio input "true"
click at [644, 504] on button "Next" at bounding box center [611, 514] width 166 height 41
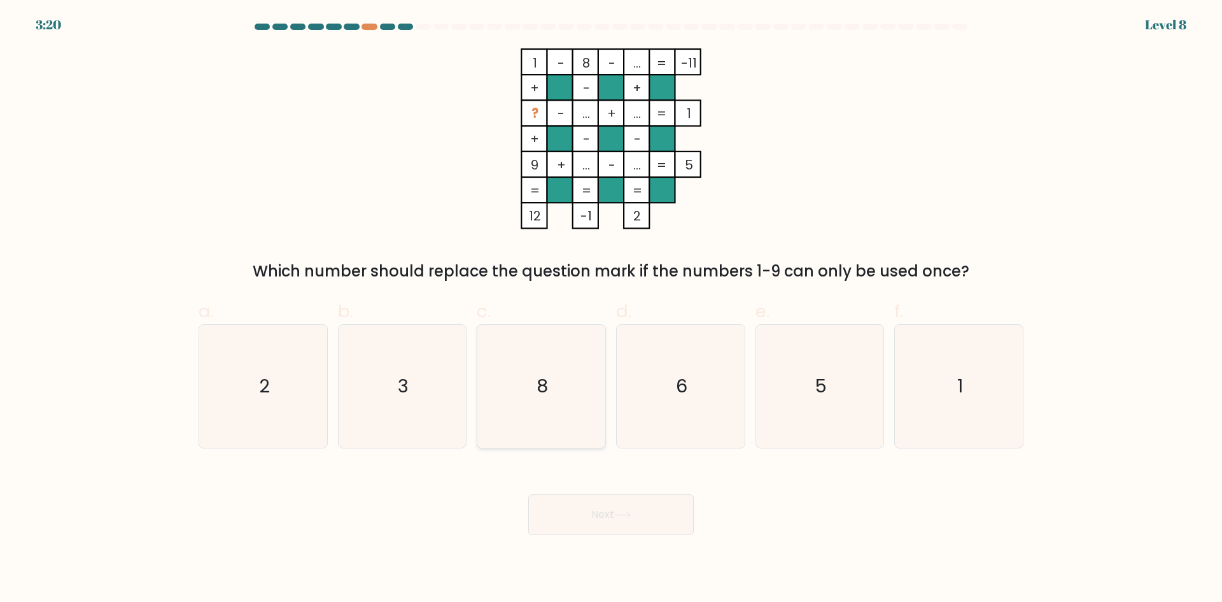
click at [553, 406] on icon "8" at bounding box center [541, 386] width 123 height 123
click at [611, 309] on input "c. 8" at bounding box center [611, 305] width 1 height 8
radio input "true"
click at [598, 529] on button "Next" at bounding box center [611, 514] width 166 height 41
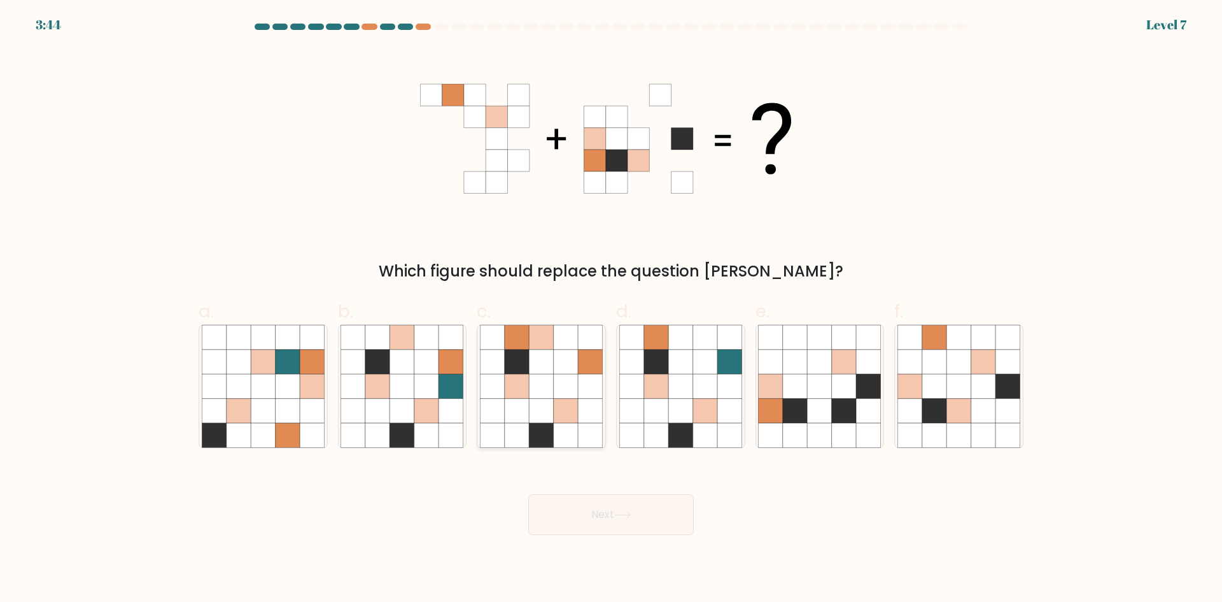
click at [551, 413] on icon at bounding box center [541, 411] width 24 height 24
click at [611, 309] on input "c." at bounding box center [611, 305] width 1 height 8
radio input "true"
click at [581, 512] on button "Next" at bounding box center [611, 514] width 166 height 41
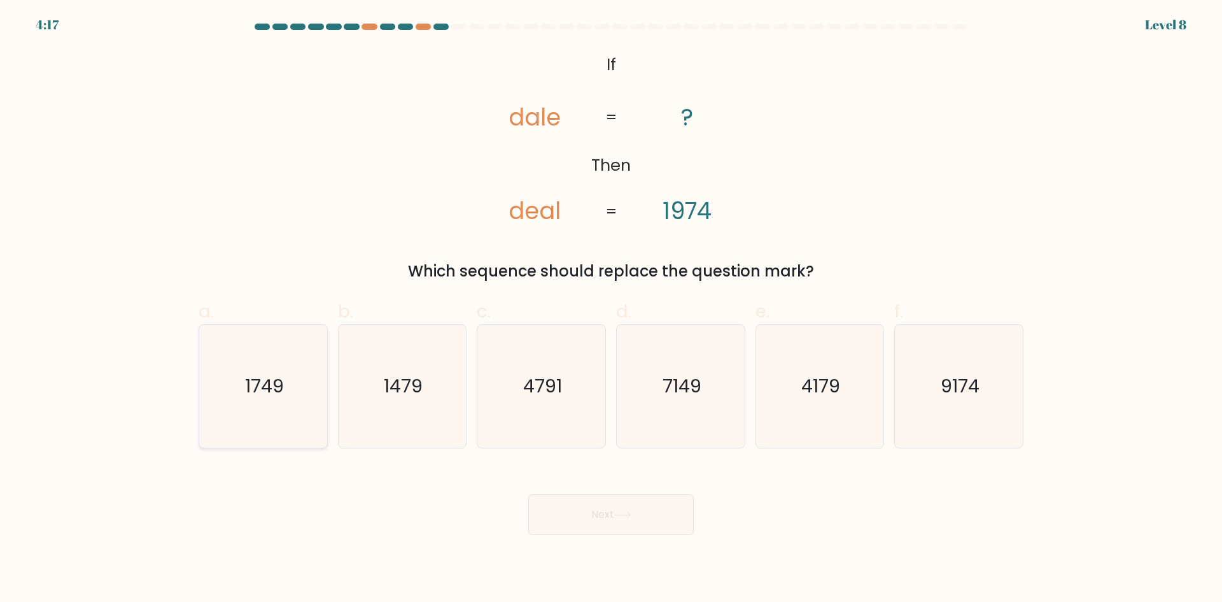
click at [293, 413] on icon "1749" at bounding box center [263, 386] width 123 height 123
click at [611, 309] on input "a. 1749" at bounding box center [611, 305] width 1 height 8
radio input "true"
click at [606, 518] on button "Next" at bounding box center [611, 514] width 166 height 41
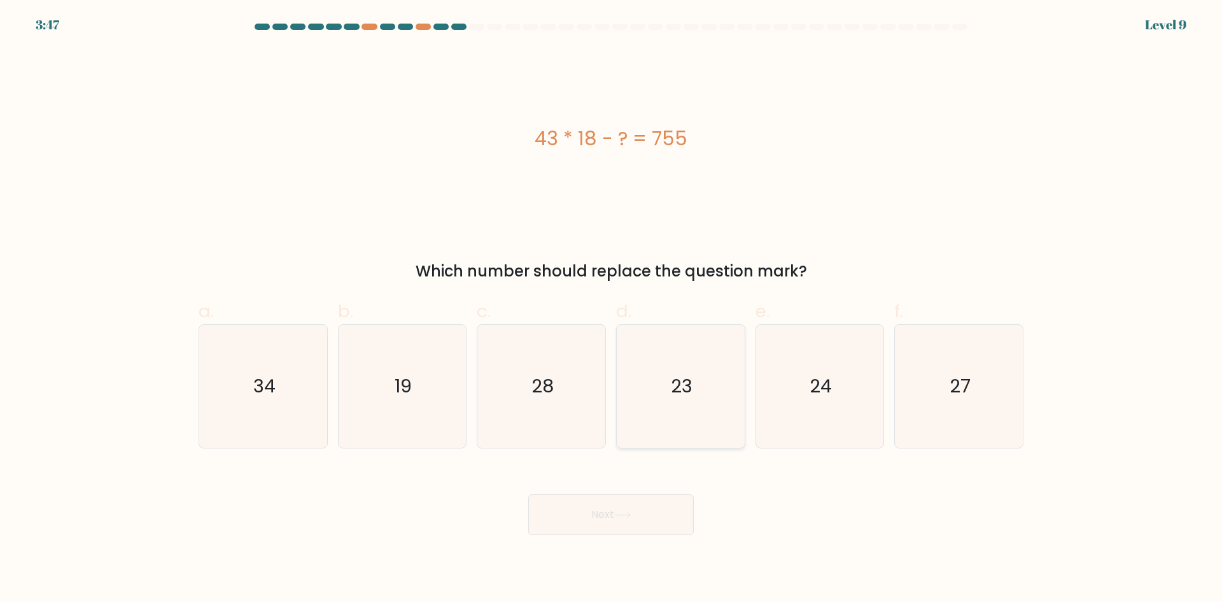
click at [706, 394] on icon "23" at bounding box center [680, 386] width 123 height 123
click at [612, 309] on input "d. 23" at bounding box center [611, 305] width 1 height 8
radio input "true"
click at [614, 513] on button "Next" at bounding box center [611, 514] width 166 height 41
click at [621, 511] on icon at bounding box center [622, 514] width 17 height 7
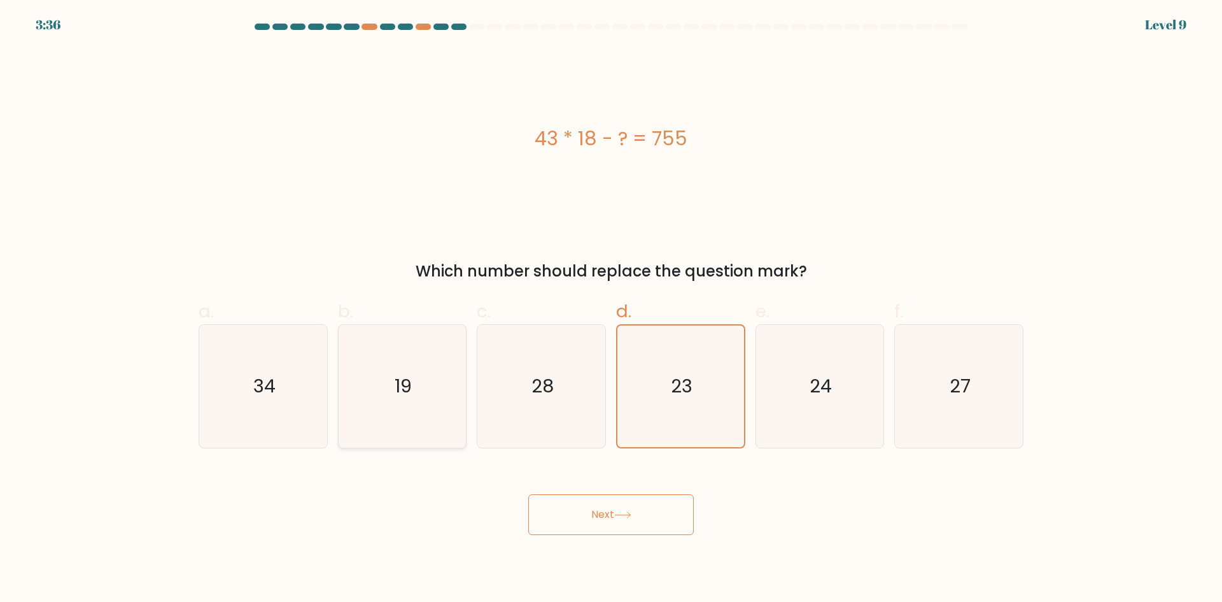
click at [420, 394] on icon "19" at bounding box center [402, 386] width 123 height 123
click at [611, 309] on input "b. 19" at bounding box center [611, 305] width 1 height 8
radio input "true"
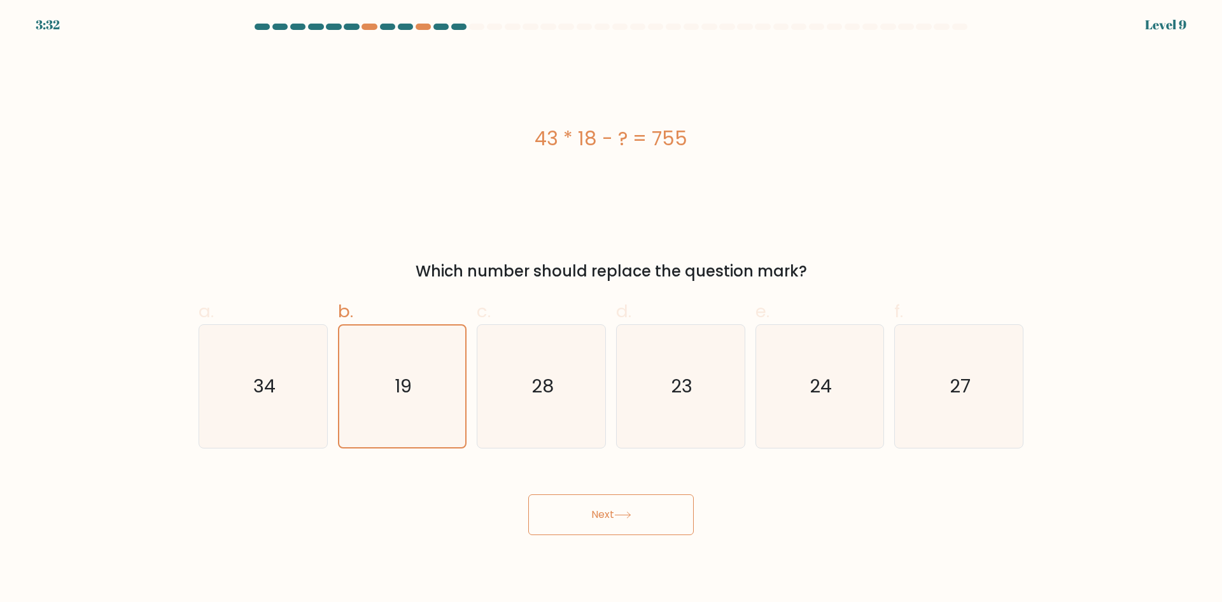
click at [634, 506] on button "Next" at bounding box center [611, 514] width 166 height 41
